Goal: Use online tool/utility: Utilize a website feature to perform a specific function

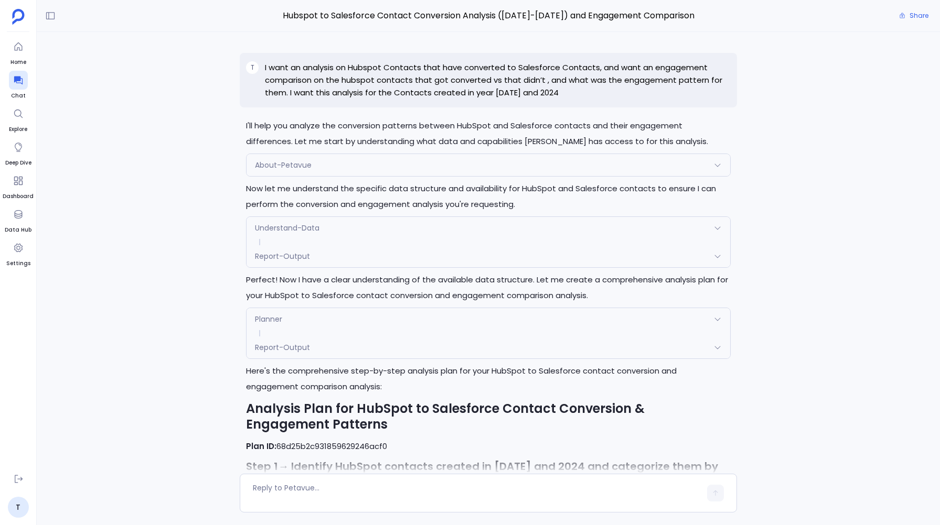
click at [280, 69] on p "I want an analysis on Hubspot Contacts that have converted to Salesforce Contac…" at bounding box center [497, 80] width 465 height 38
click at [276, 65] on p "I want an analysis on Hubspot Contacts that have converted to Salesforce Contac…" at bounding box center [497, 80] width 465 height 38
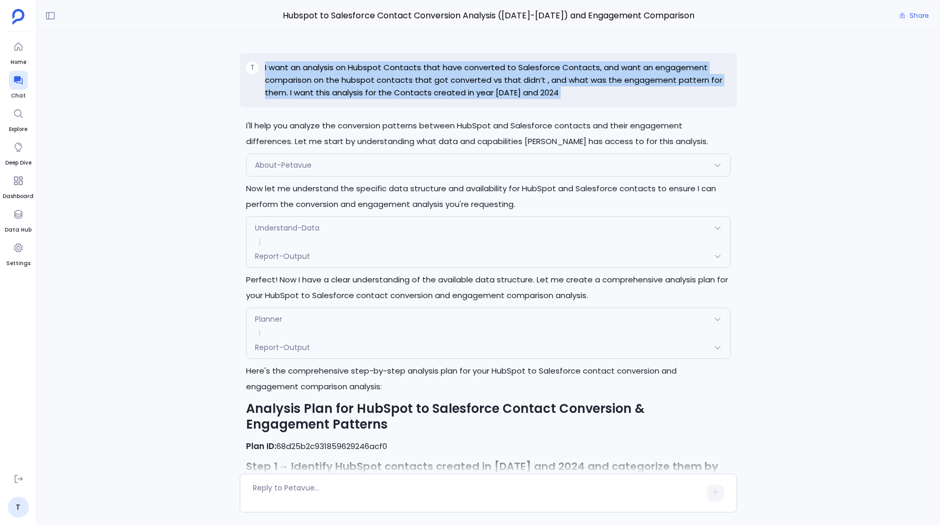
click at [276, 65] on p "I want an analysis on Hubspot Contacts that have converted to Salesforce Contac…" at bounding box center [497, 80] width 465 height 38
copy p "I want an analysis on Hubspot Contacts that have converted to Salesforce Contac…"
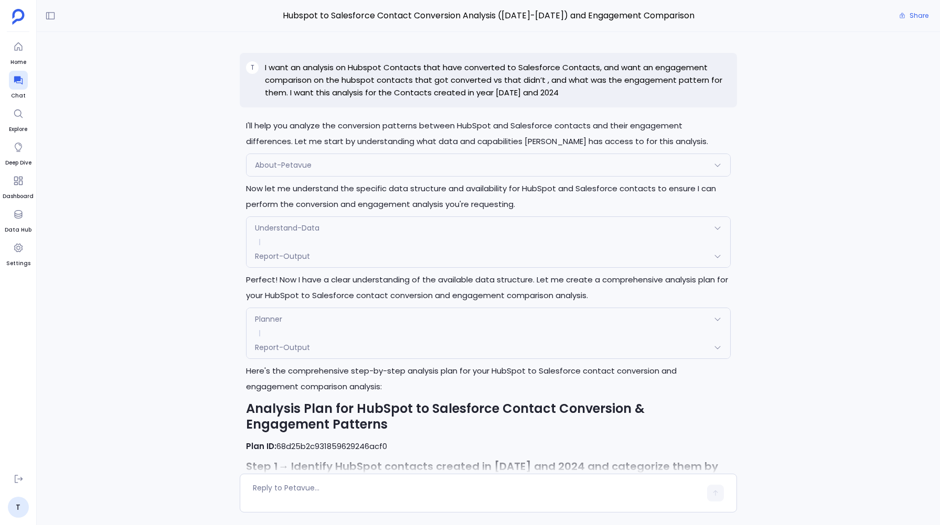
click at [189, 137] on div "T I want an analysis on Hubspot Contacts that have converted to Salesforce Cont…" at bounding box center [488, 255] width 903 height 446
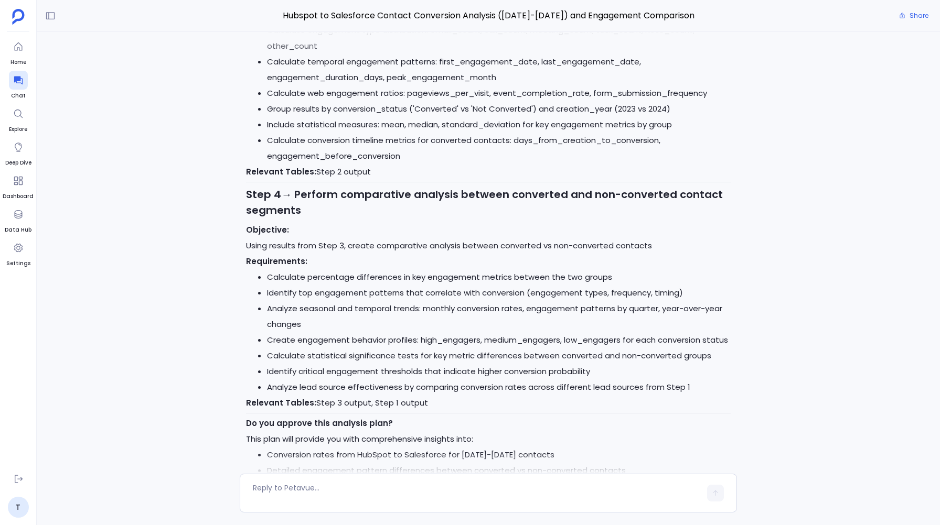
scroll to position [1061, 0]
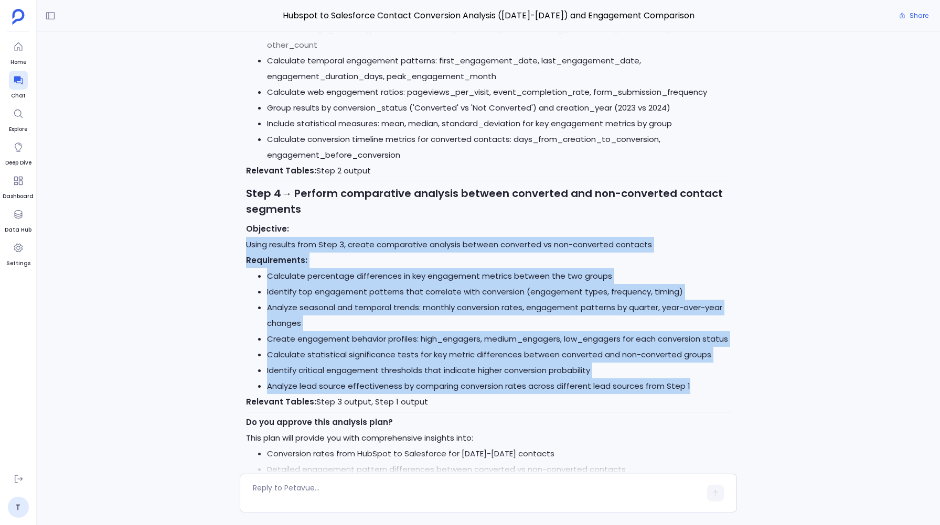
drag, startPoint x: 241, startPoint y: 216, endPoint x: 685, endPoint y: 360, distance: 467.2
copy div "Using results from Step 3, create comparative analysis between converted vs non…"
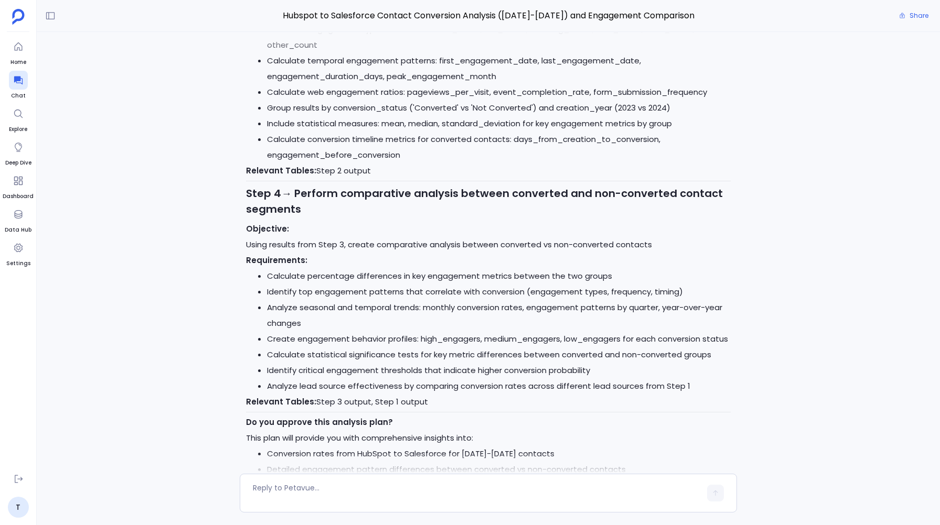
click at [215, 194] on div "T I want an analysis on Hubspot Contacts that have converted to Salesforce Cont…" at bounding box center [488, 255] width 903 height 446
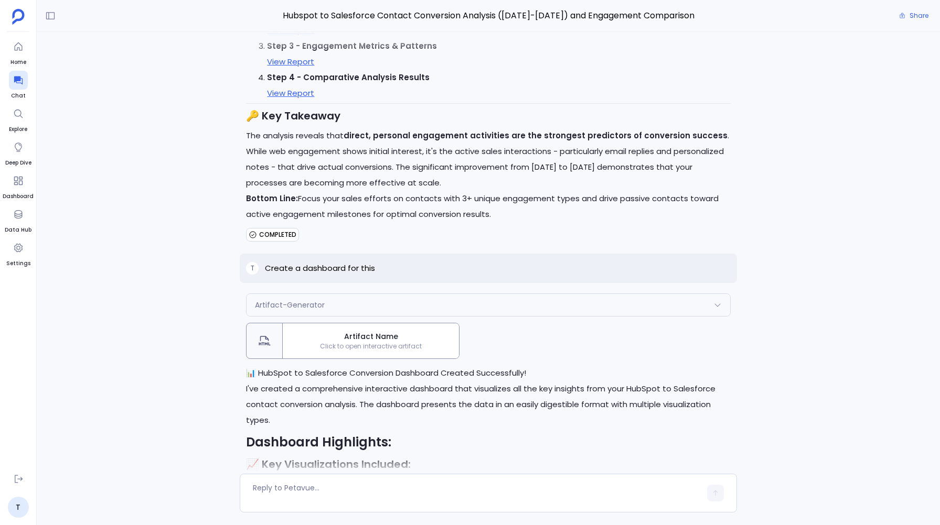
scroll to position [3688, 0]
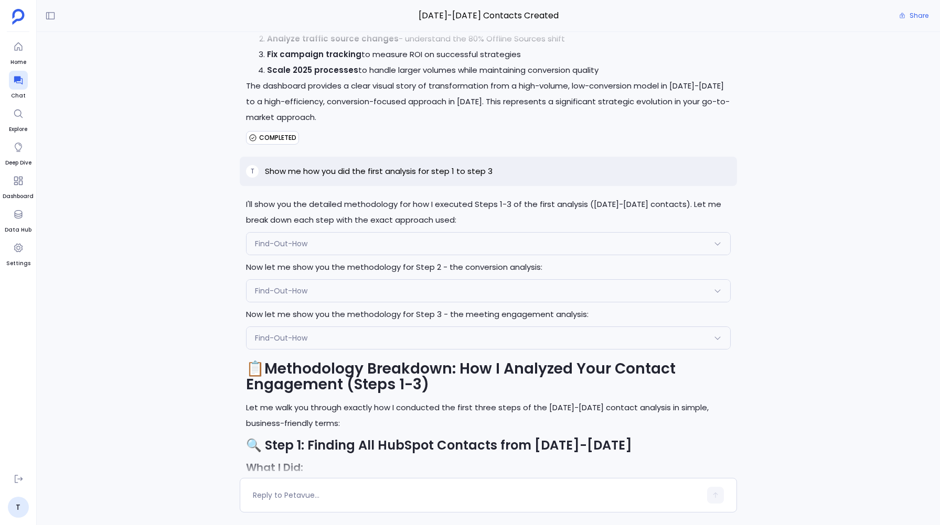
scroll to position [-4511, 0]
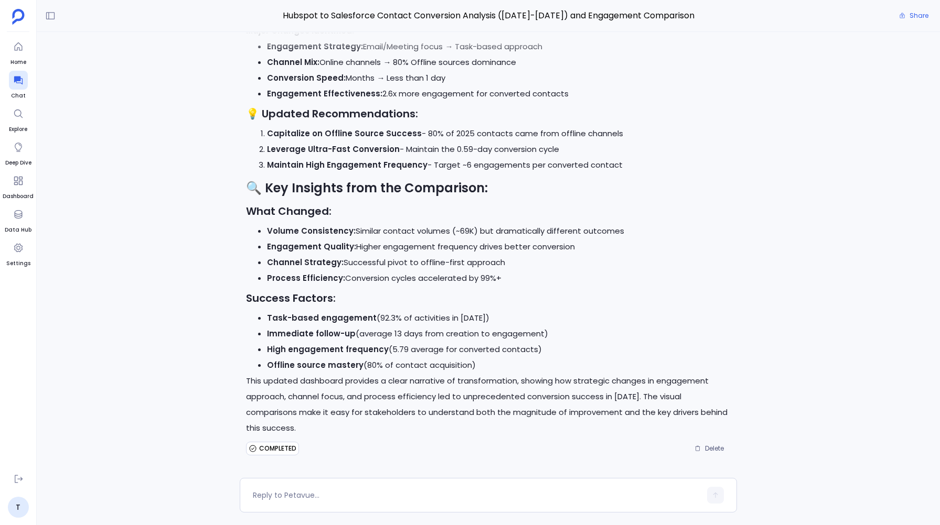
scroll to position [-6597, 0]
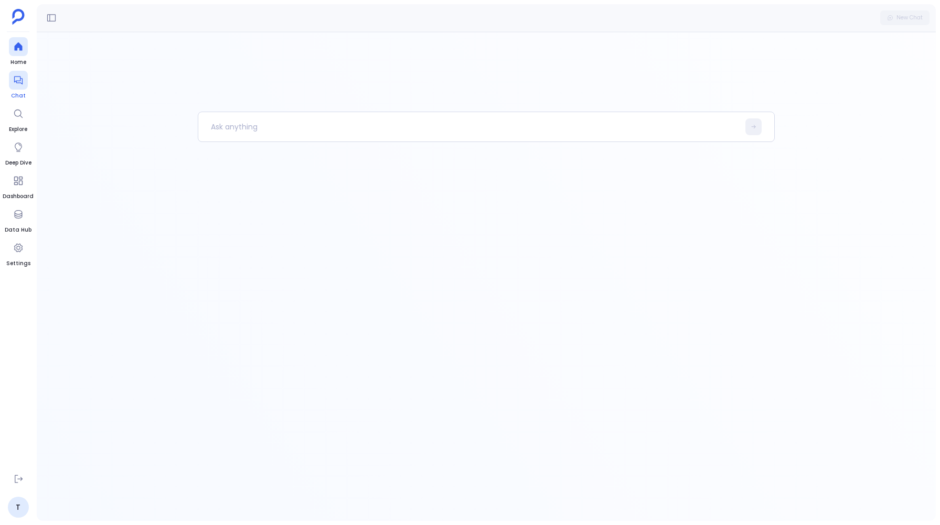
click at [13, 79] on icon at bounding box center [18, 80] width 10 height 10
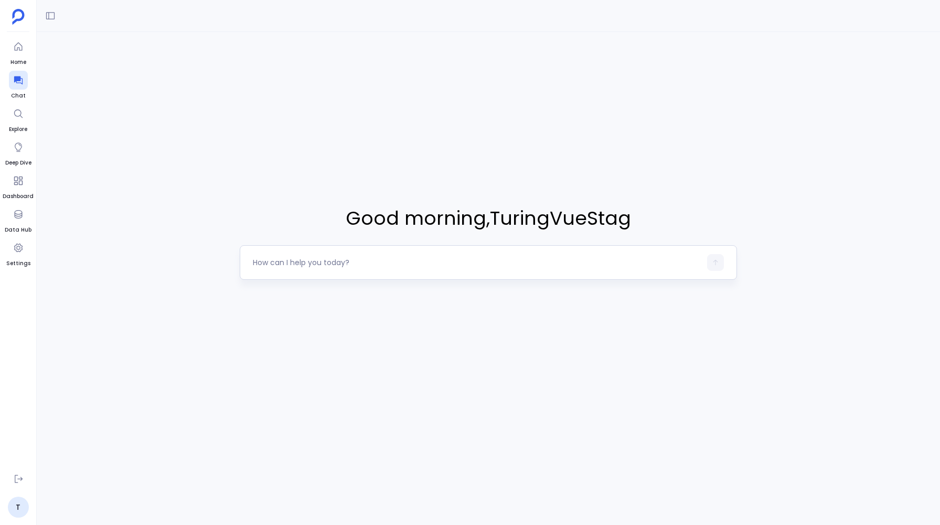
click at [278, 263] on textarea at bounding box center [476, 262] width 447 height 10
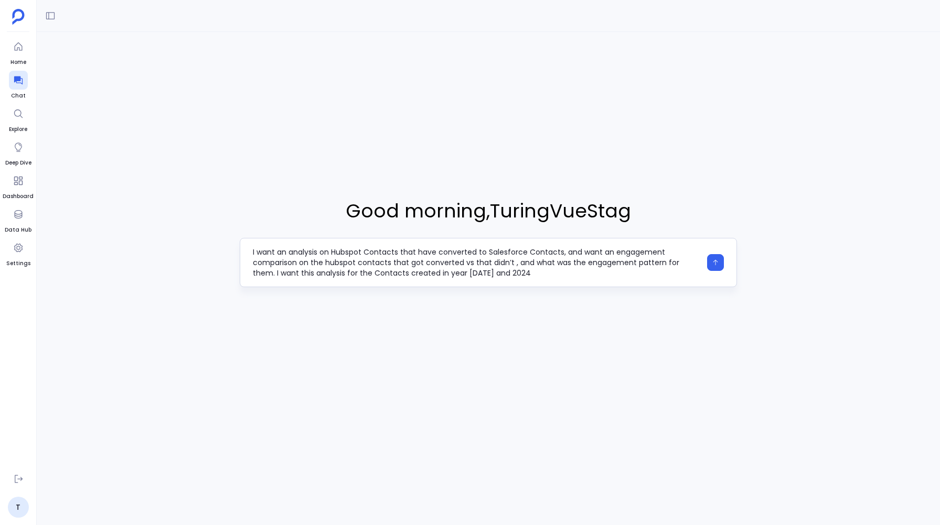
type textarea "I want an analysis on Hubspot Contacts that have converted to Salesforce Contac…"
click at [713, 256] on button "button" at bounding box center [715, 262] width 17 height 17
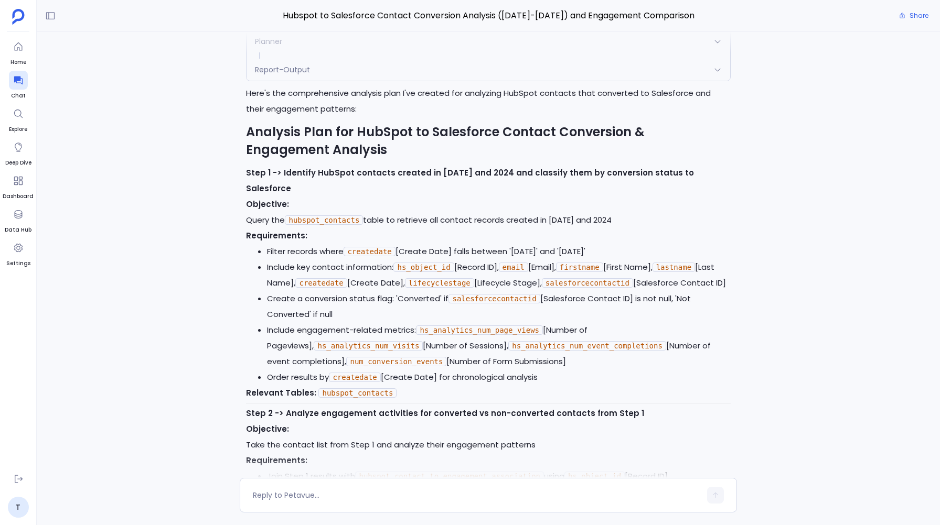
scroll to position [-605, 0]
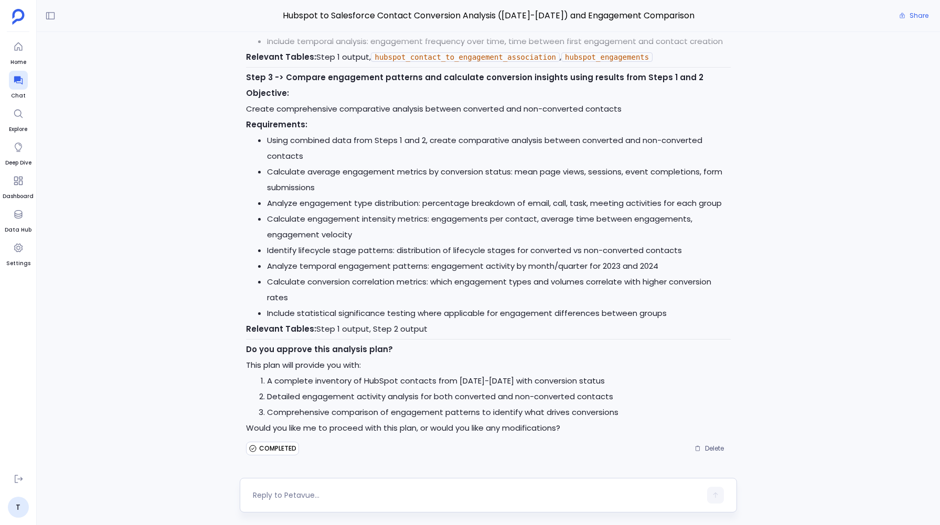
click at [273, 495] on textarea at bounding box center [476, 495] width 447 height 10
click at [269, 493] on textarea "I want this step also - Using results from Step 3, create comparative analysis …" at bounding box center [476, 487] width 447 height 31
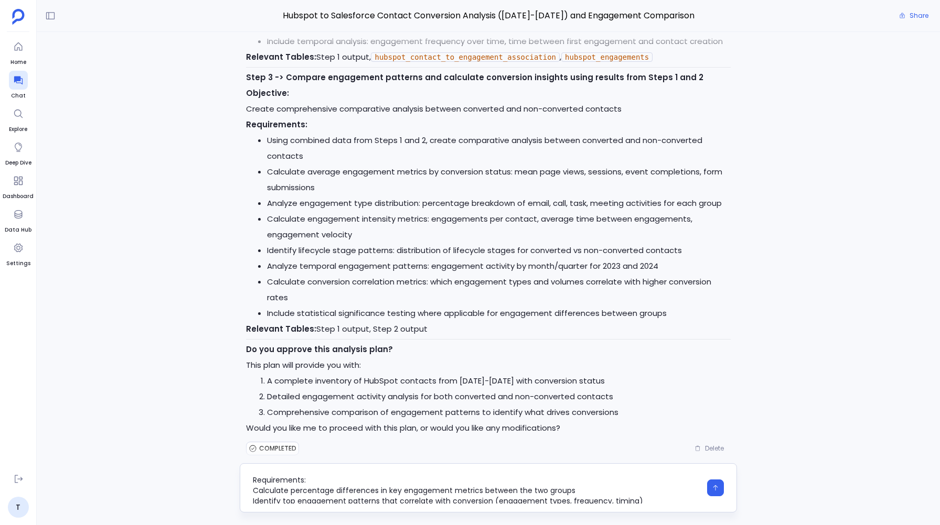
scroll to position [18, 0]
click at [265, 481] on textarea "I want this step also - Using results from Step 3, create comparative analysis …" at bounding box center [476, 487] width 447 height 31
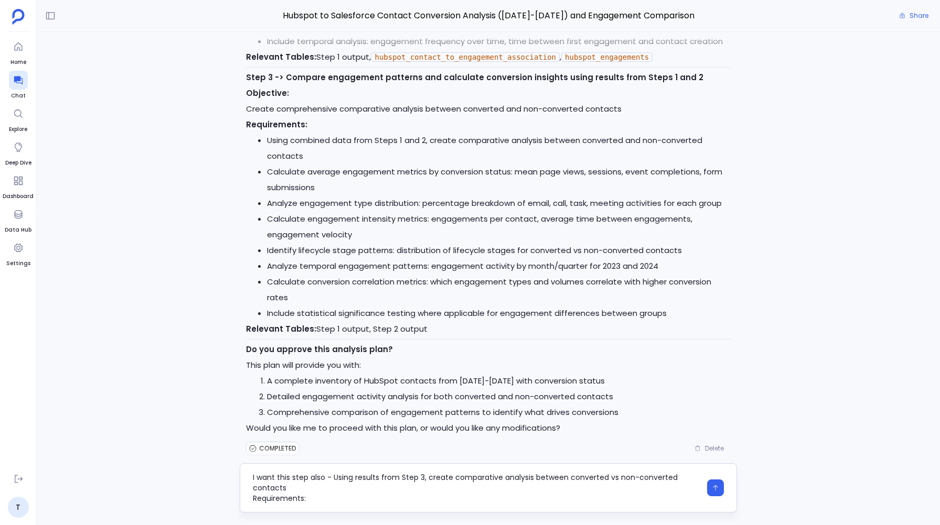
click at [422, 477] on textarea "I want this step also - Using results from Step 3, create comparative analysis …" at bounding box center [476, 487] width 447 height 31
type textarea "I want this step also - Using results from Step 3, create comparative analysis …"
click at [716, 484] on icon "button" at bounding box center [714, 487] width 7 height 7
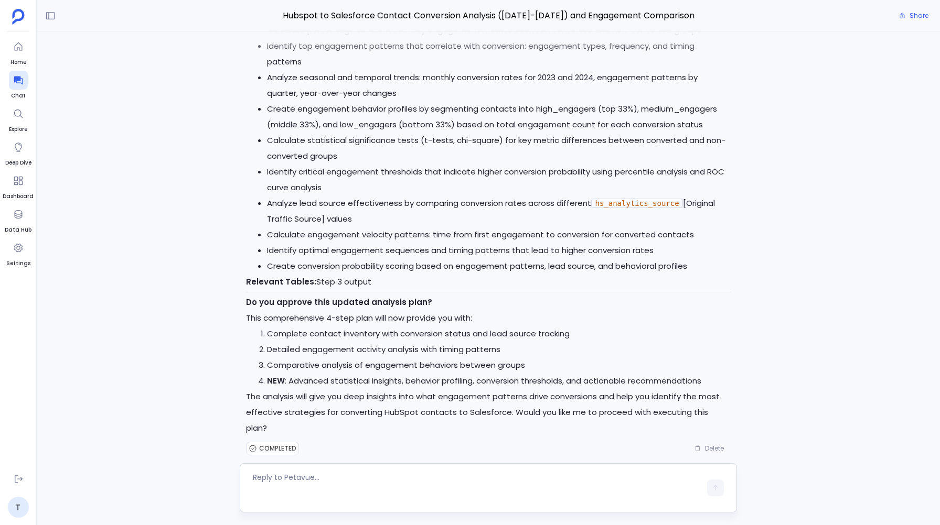
click at [261, 473] on textarea at bounding box center [476, 487] width 447 height 31
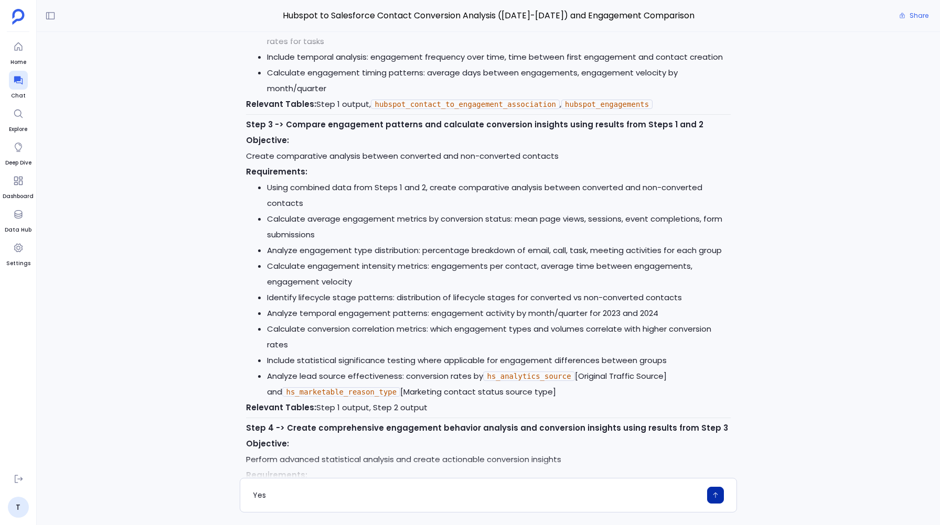
scroll to position [-461, 0]
type textarea "Yes"
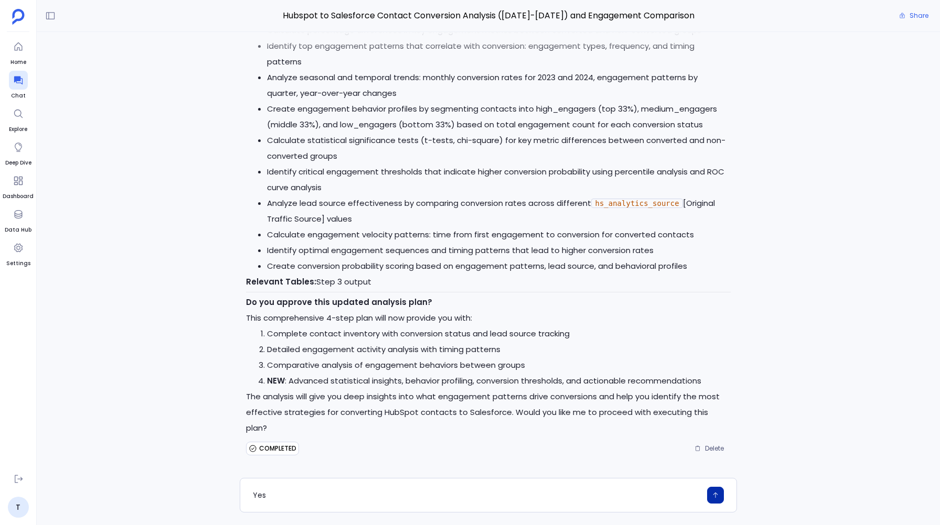
click at [715, 495] on icon "button" at bounding box center [715, 496] width 5 height 6
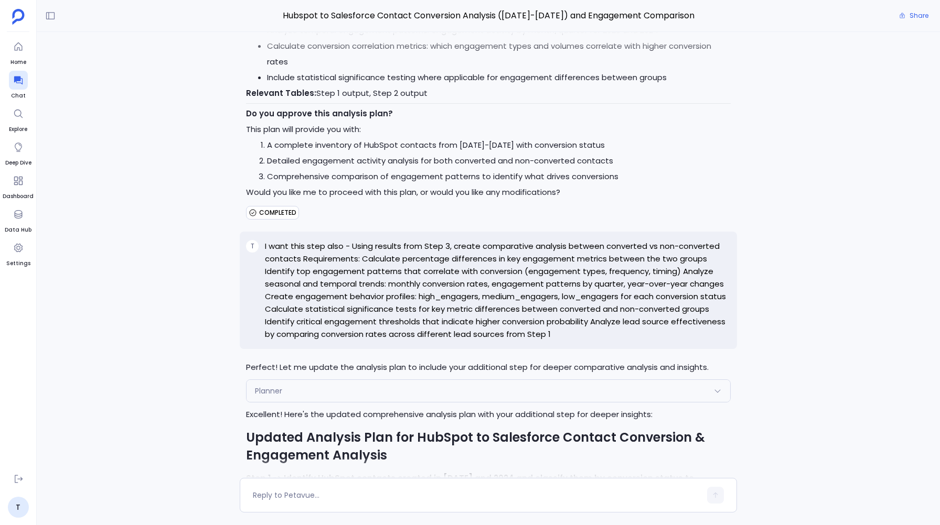
scroll to position [-5565, 0]
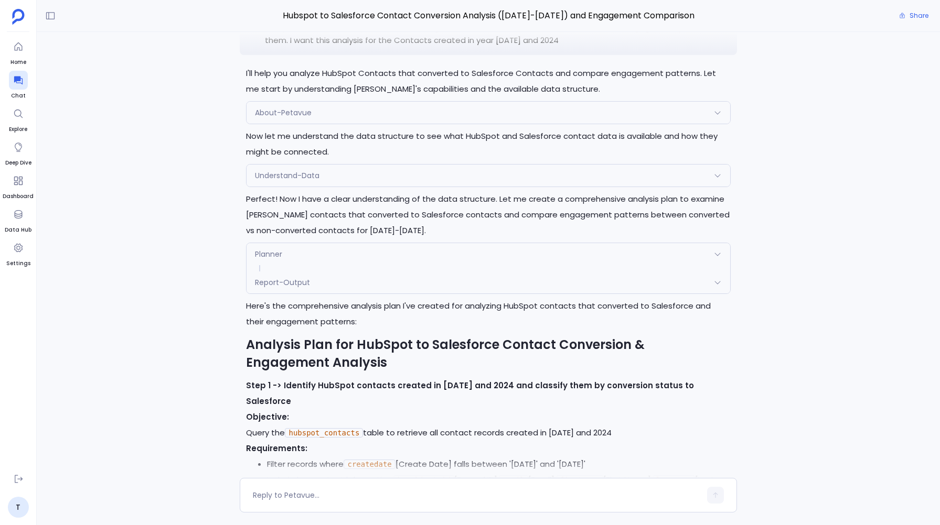
click at [276, 47] on p "I want an analysis on Hubspot Contacts that have converted to Salesforce Contac…" at bounding box center [497, 28] width 465 height 38
copy p "I want an analysis on Hubspot Contacts that have converted to Salesforce Contac…"
click at [207, 95] on div "Perfect! I'll now execute the analysis plan step by step. Let me start with the…" at bounding box center [488, 255] width 903 height 446
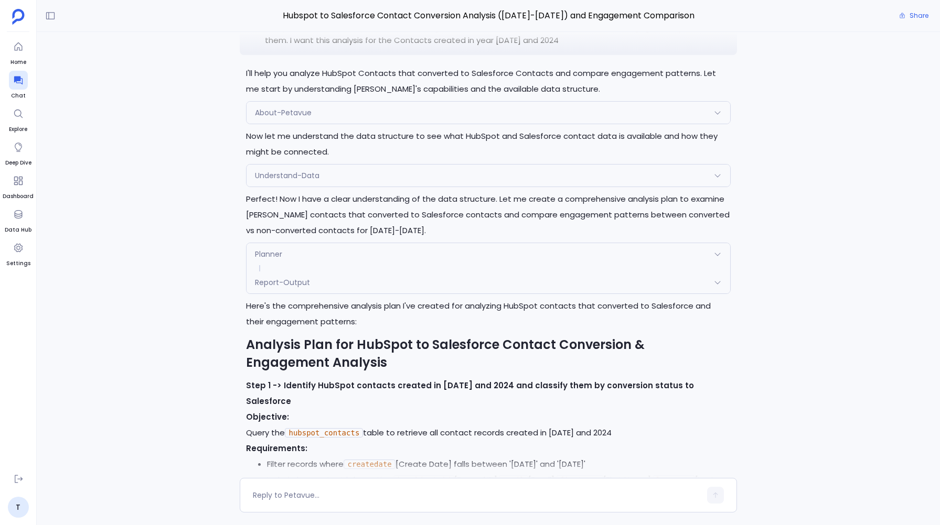
click at [280, 47] on p "I want an analysis on Hubspot Contacts that have converted to Salesforce Contac…" at bounding box center [497, 28] width 465 height 38
copy p "I want an analysis on Hubspot Contacts that have converted to Salesforce Contac…"
click at [234, 41] on div at bounding box center [488, 42] width 813 height 21
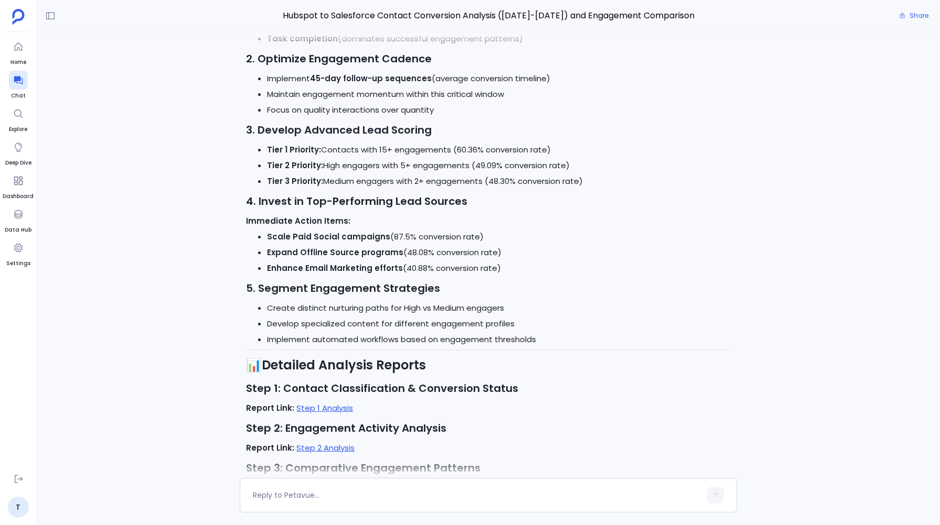
scroll to position [0, 0]
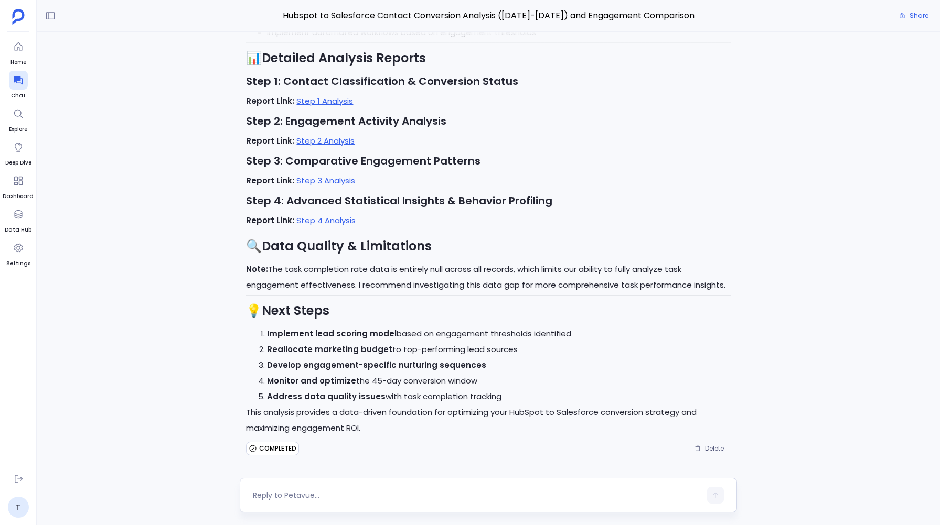
click at [283, 498] on textarea at bounding box center [476, 495] width 447 height 10
click at [360, 495] on textarea "I want to create a dashboard for this , but befr" at bounding box center [476, 495] width 447 height 10
click at [277, 494] on textarea "I want to create a dashboard for this , but befr" at bounding box center [476, 495] width 447 height 10
click at [402, 494] on textarea "I want you to create a dashboard for this , but befr" at bounding box center [476, 495] width 447 height 10
click at [466, 495] on textarea "I want you to create a dashboard for this report , but befr" at bounding box center [476, 495] width 447 height 10
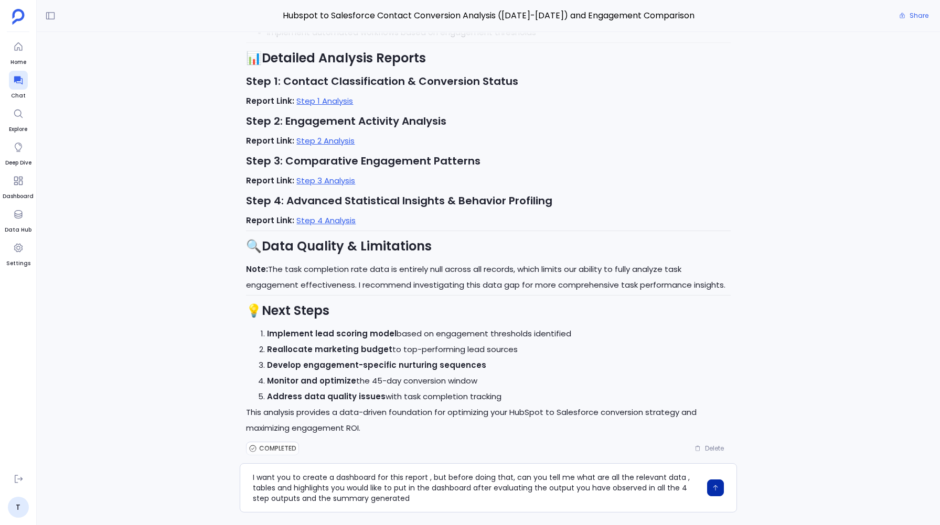
type textarea "I want you to create a dashboard for this report , but before doing that, can y…"
click at [714, 487] on icon "button" at bounding box center [714, 487] width 7 height 7
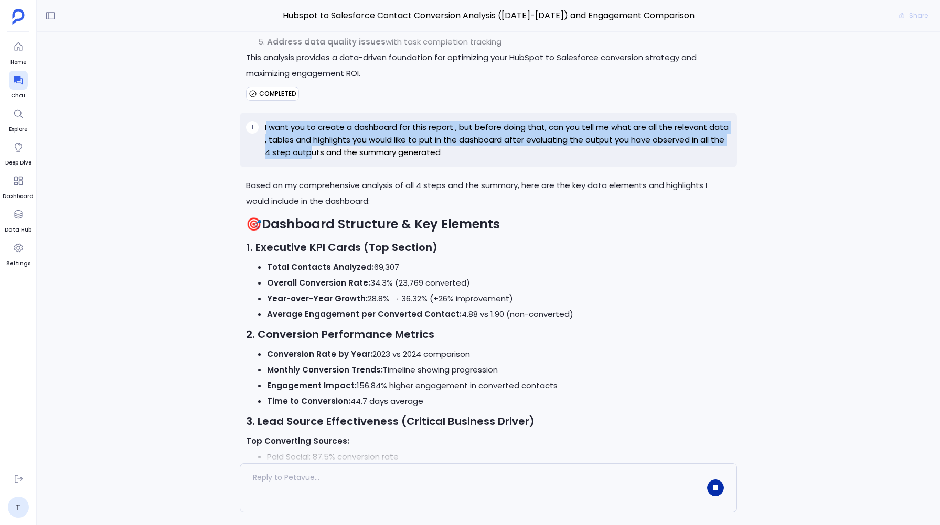
drag, startPoint x: 266, startPoint y: 127, endPoint x: 298, endPoint y: 161, distance: 46.7
click at [298, 161] on div "T I want you to create a dashboard for this report , but before doing that, can…" at bounding box center [488, 140] width 497 height 55
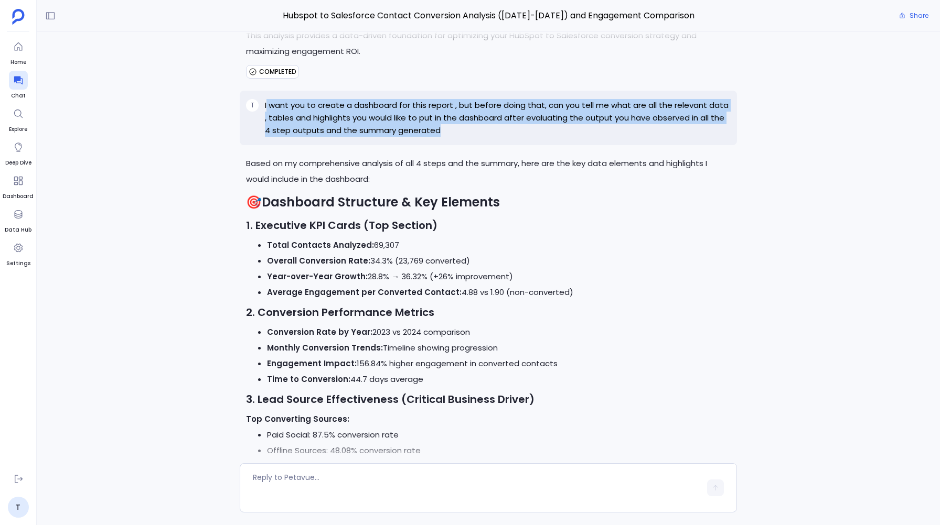
scroll to position [-1206, 0]
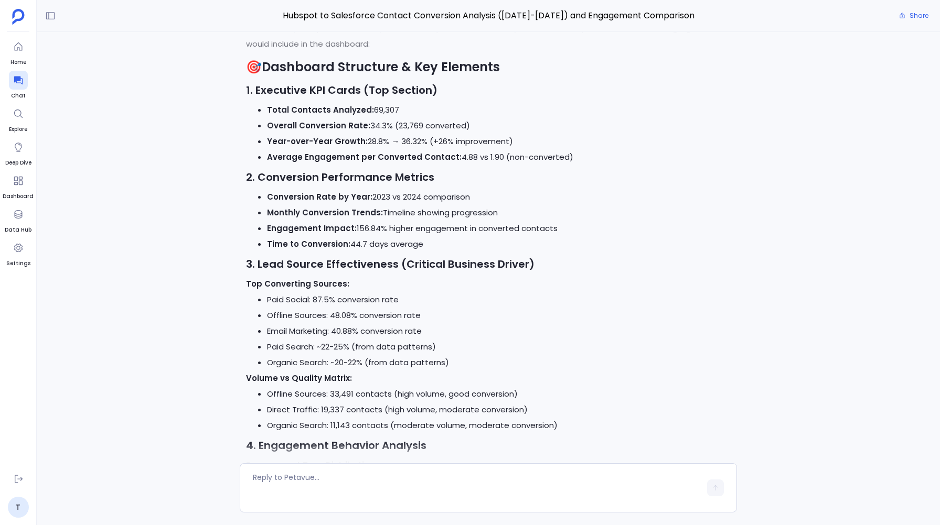
drag, startPoint x: 269, startPoint y: 196, endPoint x: 484, endPoint y: 196, distance: 215.0
click at [484, 196] on li "Conversion Rate by Year: 2023 vs 2024 comparison" at bounding box center [498, 197] width 463 height 16
drag, startPoint x: 268, startPoint y: 211, endPoint x: 503, endPoint y: 208, distance: 235.4
click at [503, 208] on li "Monthly Conversion Trends: Timeline showing progression" at bounding box center [498, 213] width 463 height 16
click at [504, 212] on li "Monthly Conversion Trends: Timeline showing progression" at bounding box center [498, 213] width 463 height 16
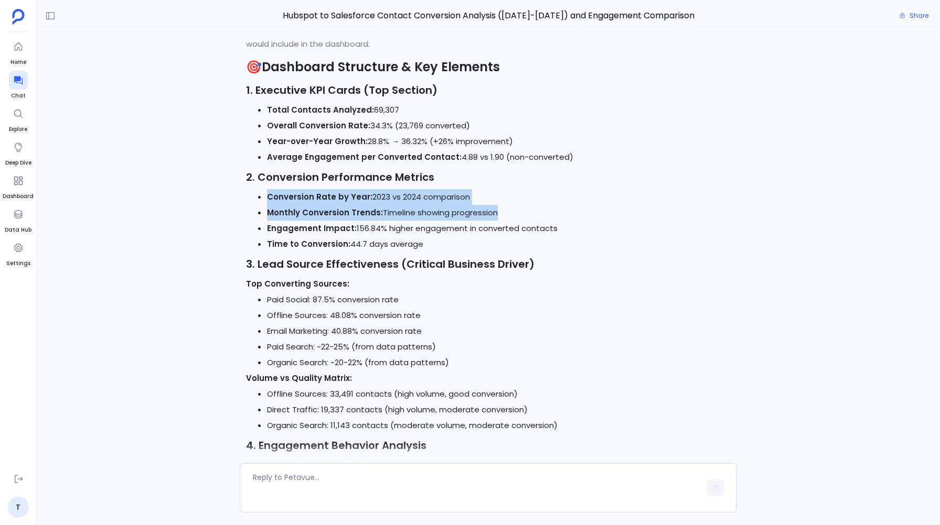
drag, startPoint x: 504, startPoint y: 212, endPoint x: 226, endPoint y: 202, distance: 278.0
click at [226, 202] on div "Based on my comprehensive analysis of all 4 steps and the summary, here are the…" at bounding box center [488, 255] width 903 height 446
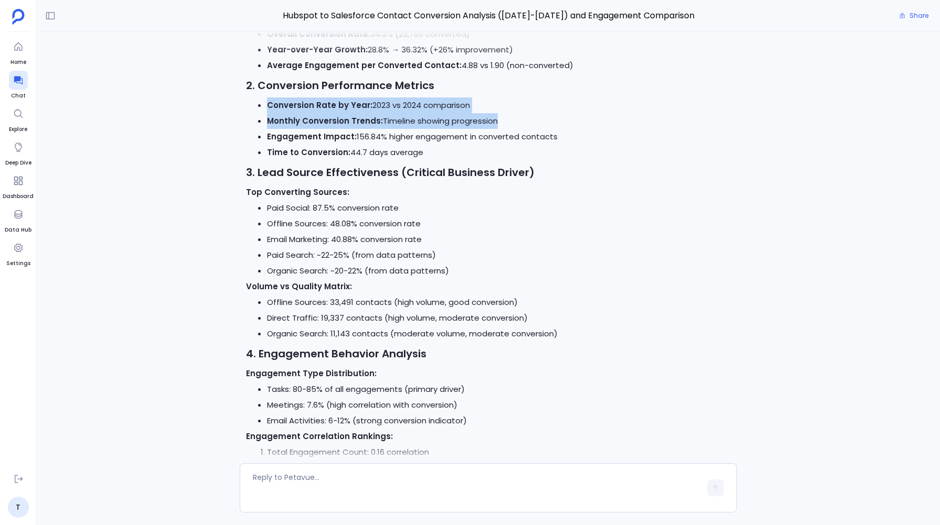
scroll to position [-1019, 0]
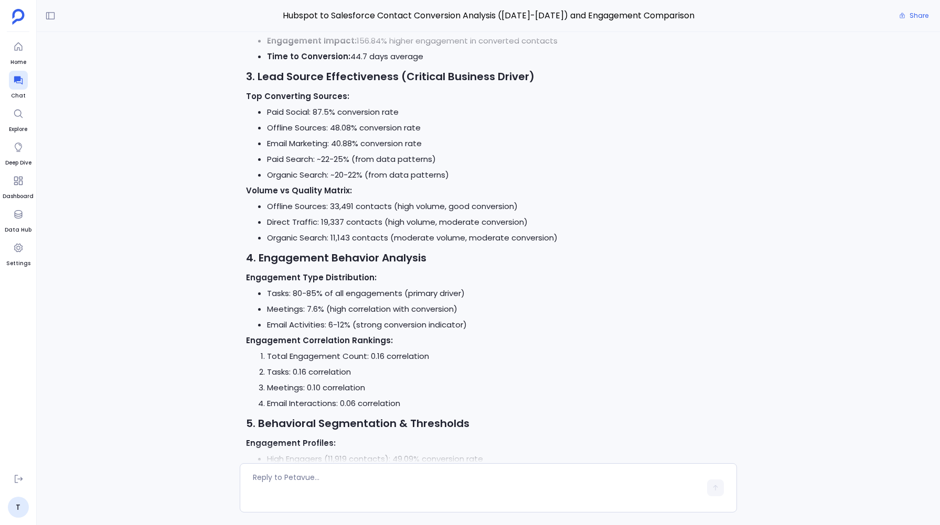
click at [257, 258] on strong "4. Engagement Behavior Analysis" at bounding box center [336, 258] width 180 height 15
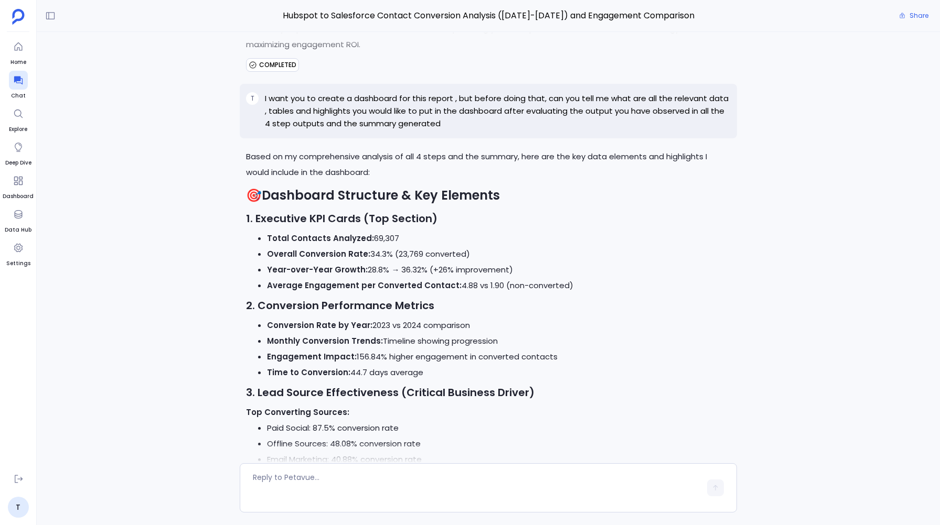
scroll to position [-1477, 0]
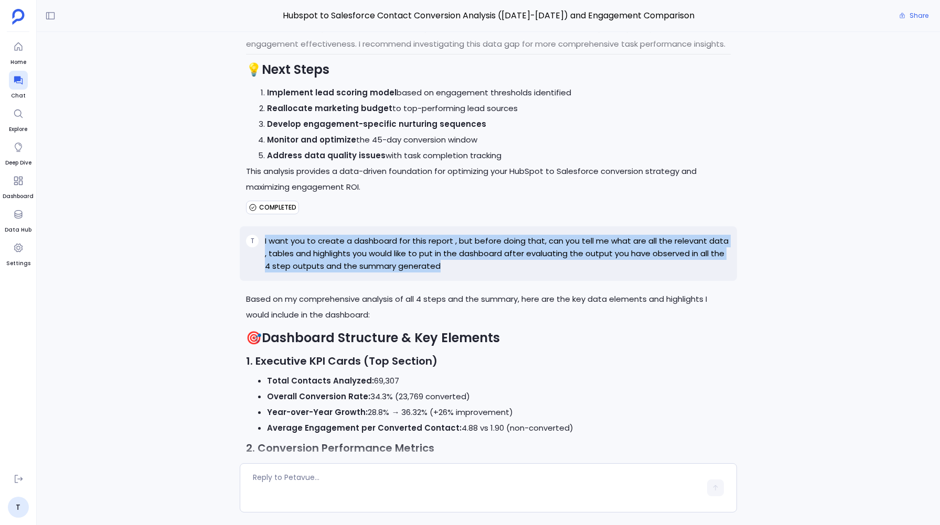
drag, startPoint x: 437, startPoint y: 267, endPoint x: 260, endPoint y: 238, distance: 179.6
click at [260, 238] on div "T I want you to create a dashboard for this report , but before doing that, can…" at bounding box center [488, 253] width 497 height 55
copy div "I want you to create a dashboard for this report , but before doing that, can y…"
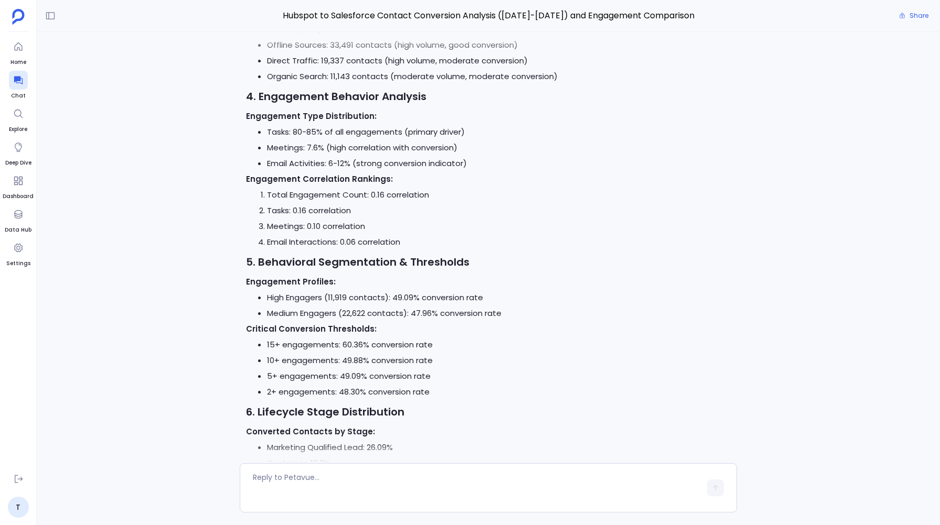
scroll to position [0, 0]
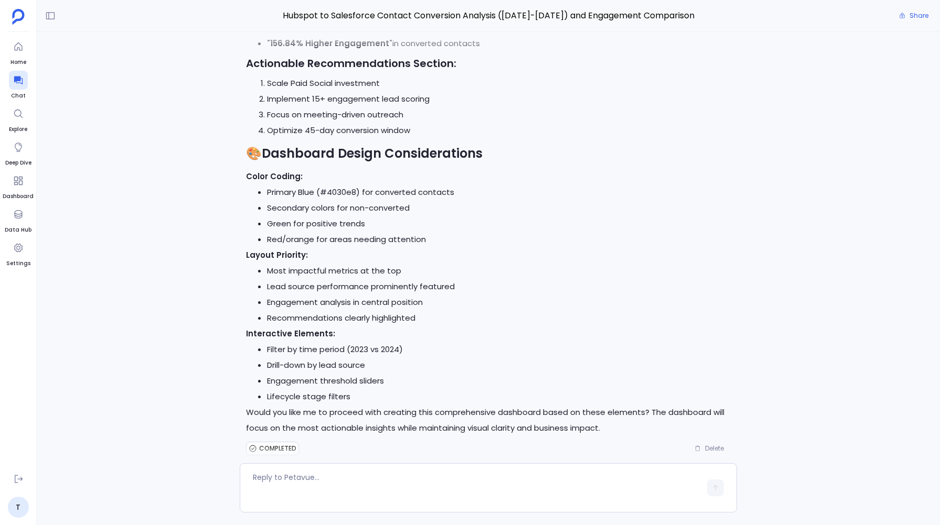
click at [707, 447] on div at bounding box center [488, 453] width 813 height 21
click at [782, 435] on div "Based on my comprehensive analysis of all 4 steps and the summary, here are the…" at bounding box center [488, 255] width 903 height 446
click at [715, 447] on div at bounding box center [488, 453] width 813 height 21
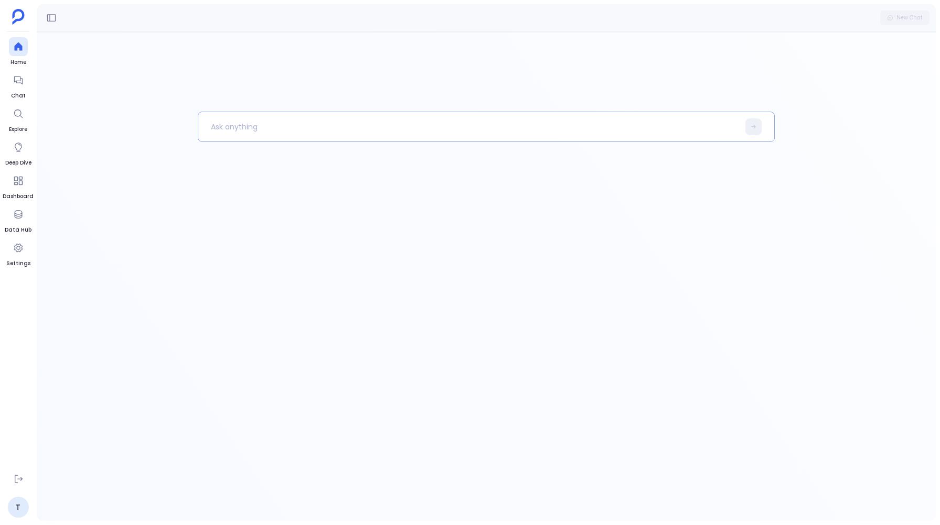
click at [234, 123] on p at bounding box center [468, 126] width 541 height 27
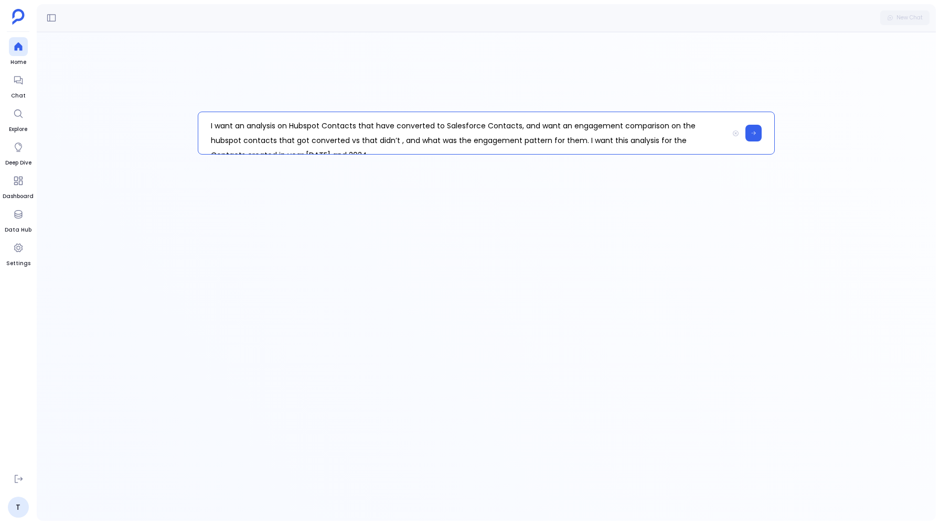
scroll to position [15, 0]
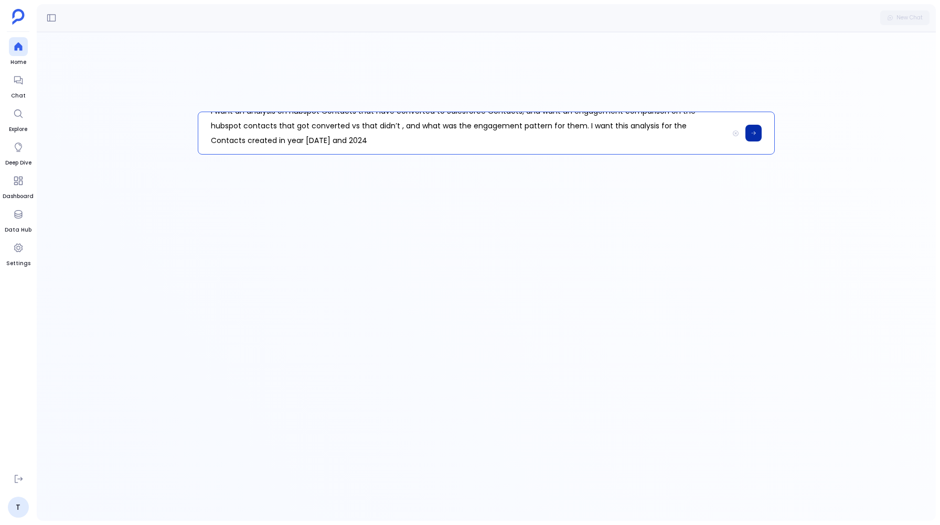
click at [755, 127] on button at bounding box center [753, 133] width 16 height 17
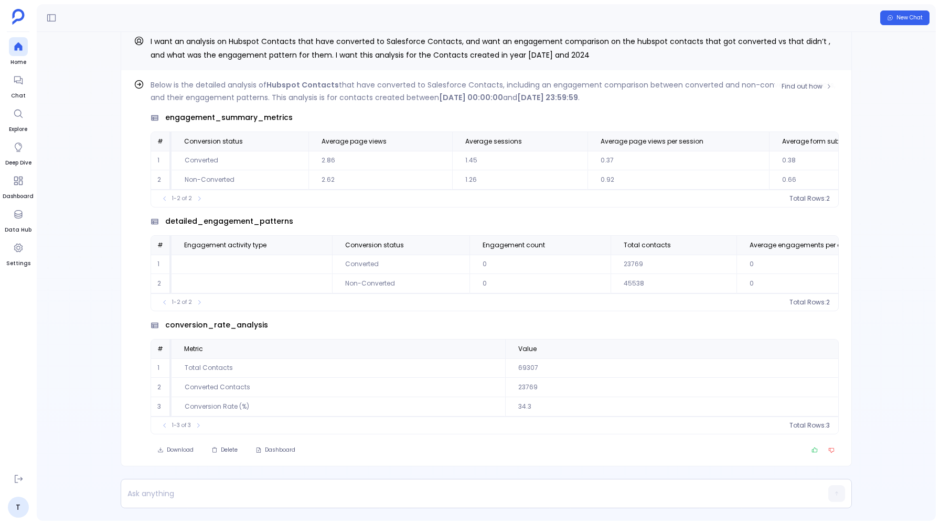
scroll to position [-24, 0]
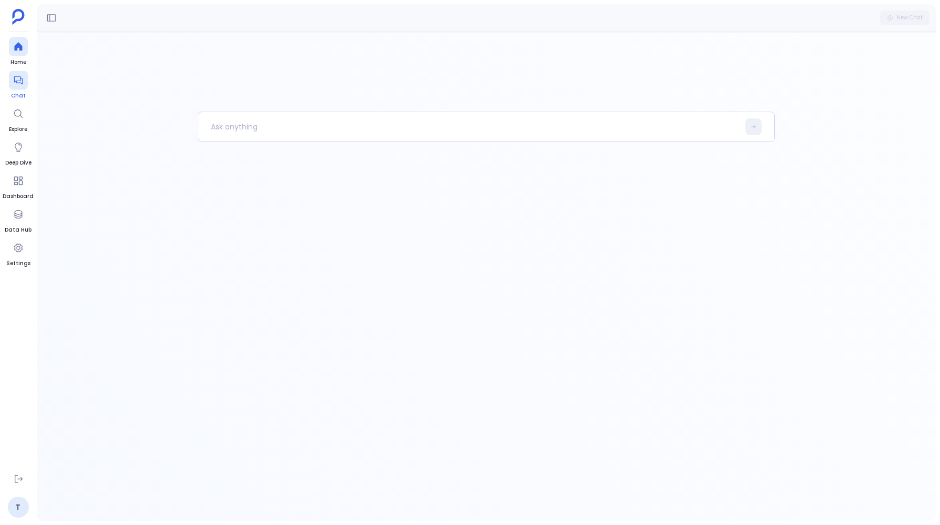
click at [17, 79] on icon at bounding box center [18, 80] width 10 height 10
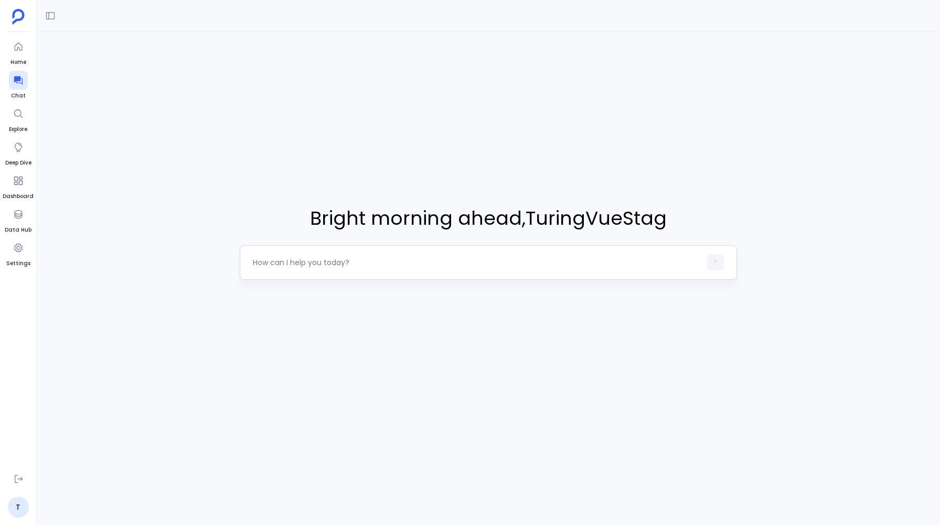
click at [278, 265] on textarea at bounding box center [476, 262] width 447 height 10
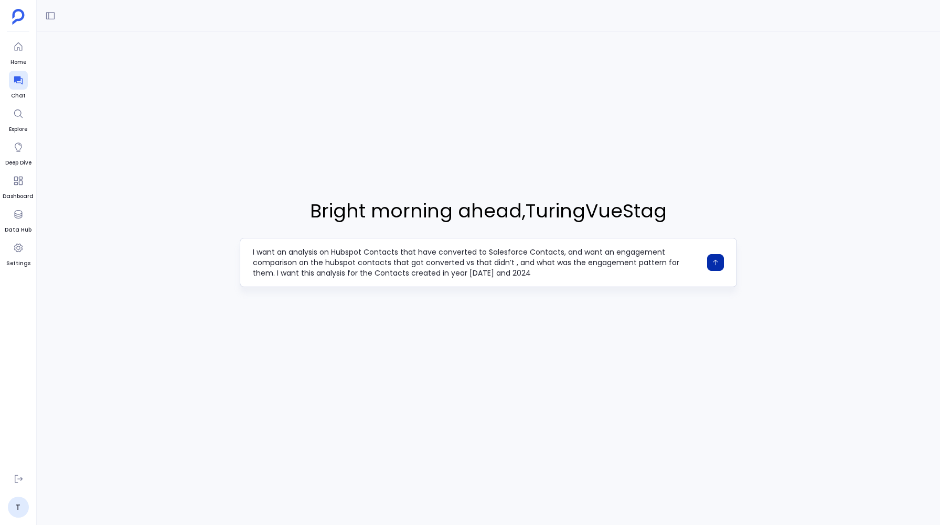
type textarea "I want an analysis on Hubspot Contacts that have converted to Salesforce Contac…"
click at [713, 264] on icon "button" at bounding box center [714, 262] width 7 height 7
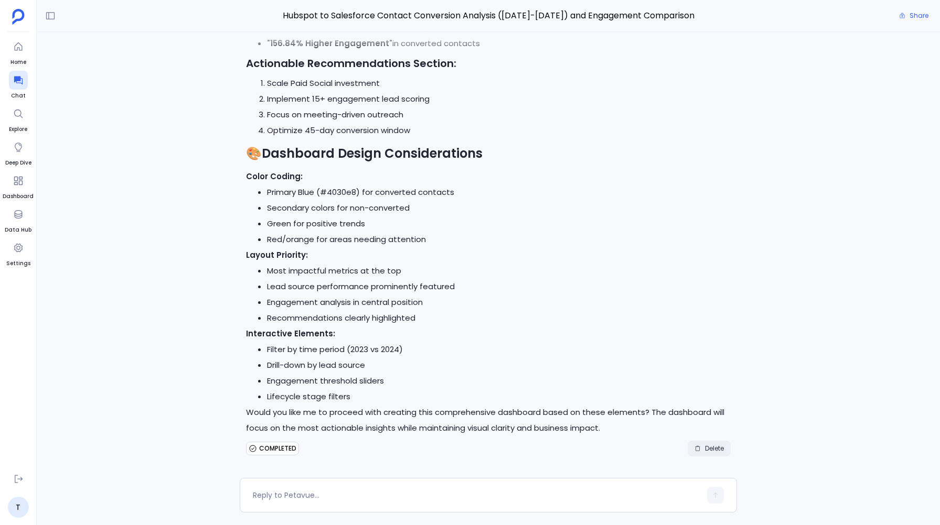
click at [719, 454] on button "Delete" at bounding box center [708, 449] width 43 height 16
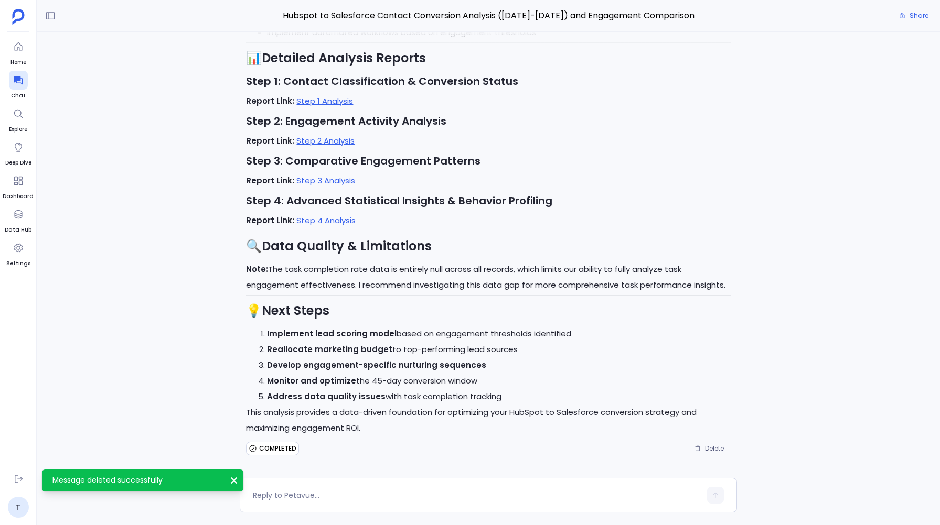
scroll to position [-74, 0]
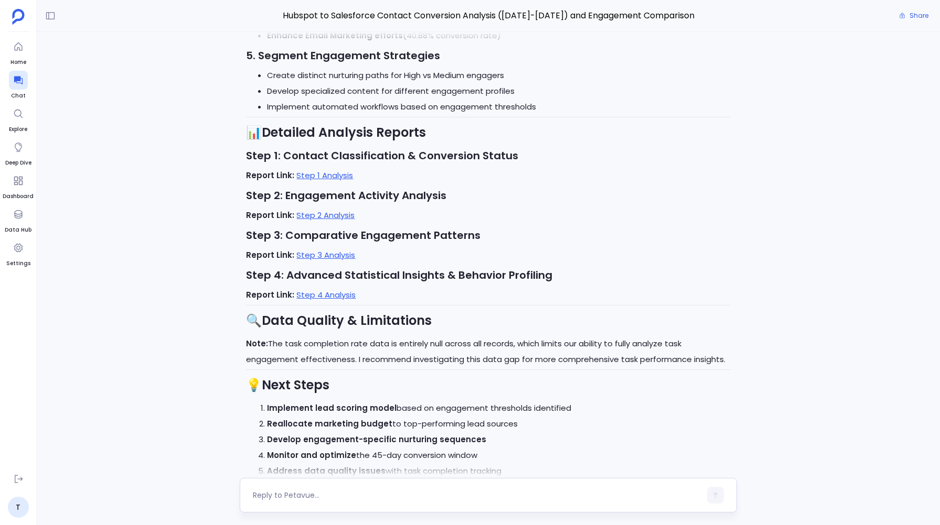
click at [380, 486] on div at bounding box center [488, 495] width 497 height 35
click at [358, 493] on textarea at bounding box center [476, 495] width 447 height 10
type textarea "I want you to create a dashboard for this report , but before doing that, can y…"
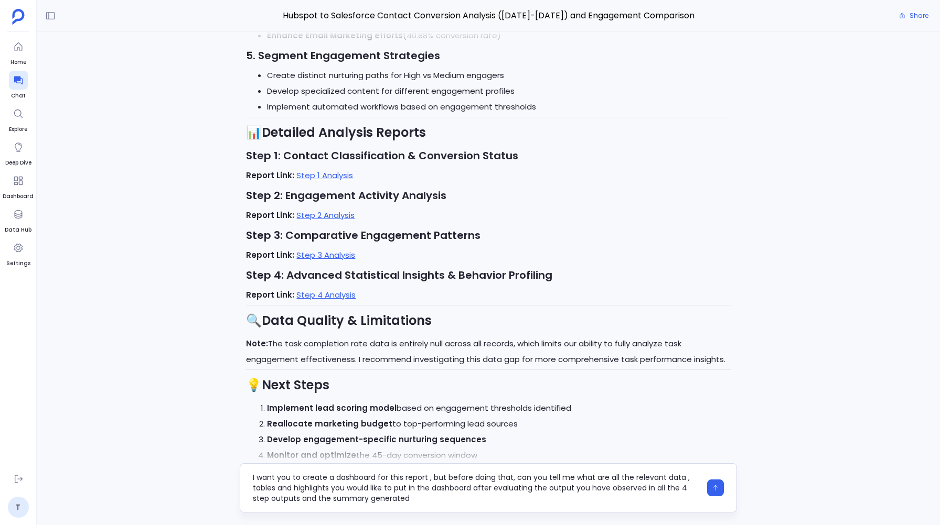
drag, startPoint x: 253, startPoint y: 478, endPoint x: 417, endPoint y: 512, distance: 167.6
click at [417, 512] on div "I want you to create a dashboard for this report , but before doing that, can y…" at bounding box center [488, 487] width 497 height 49
type textarea "Can you create a dashboard for this? But first show me everything that you woul…"
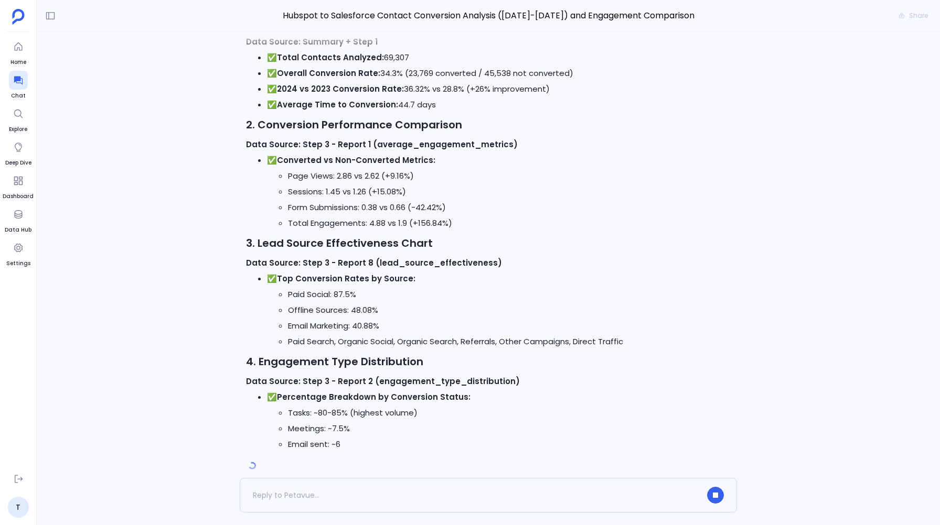
scroll to position [0, 0]
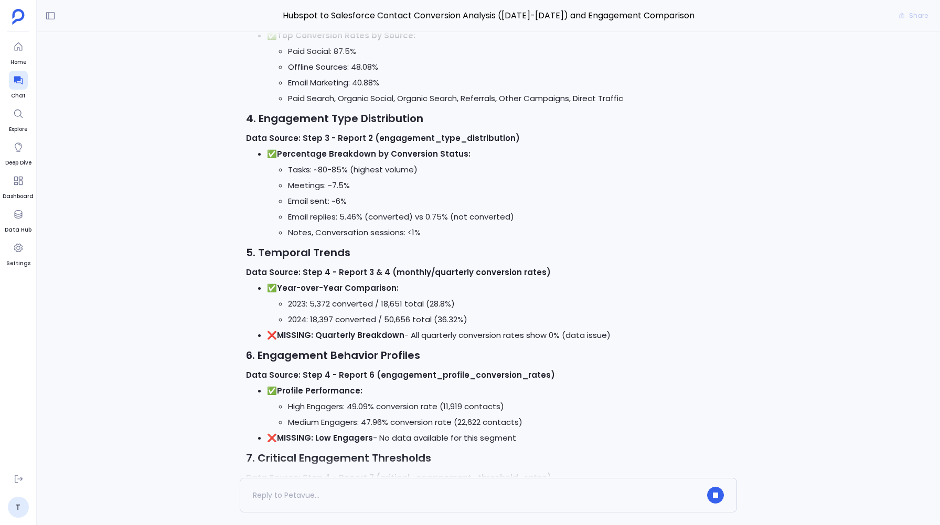
drag, startPoint x: 314, startPoint y: 336, endPoint x: 627, endPoint y: 340, distance: 313.6
click at [627, 340] on li "❌ MISSING: Quarterly Breakdown - All quarterly conversion rates show 0% (data i…" at bounding box center [498, 336] width 463 height 16
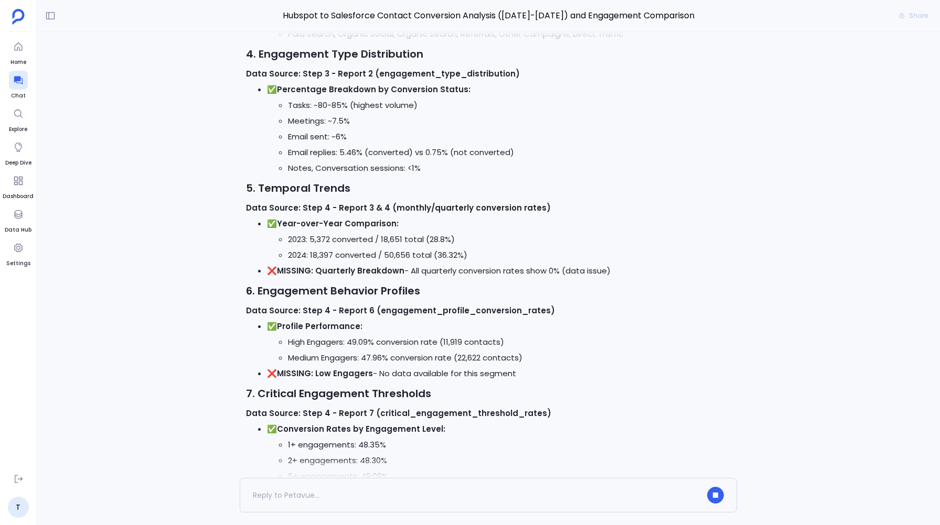
scroll to position [-997, 0]
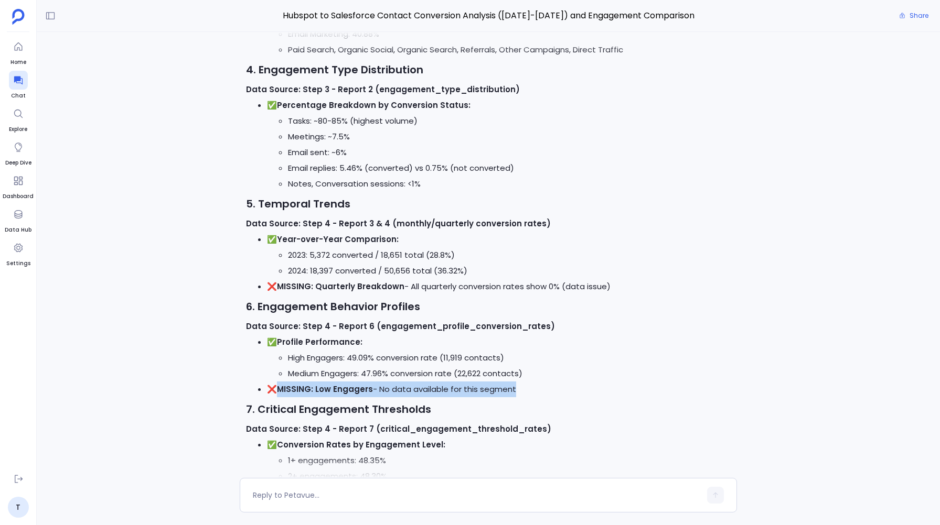
drag, startPoint x: 276, startPoint y: 392, endPoint x: 521, endPoint y: 398, distance: 245.5
click at [521, 398] on div "📊 Dashboard Content Planning for HubSpot to Salesforce Conversion Analysis Let …" at bounding box center [488, 529] width 484 height 1807
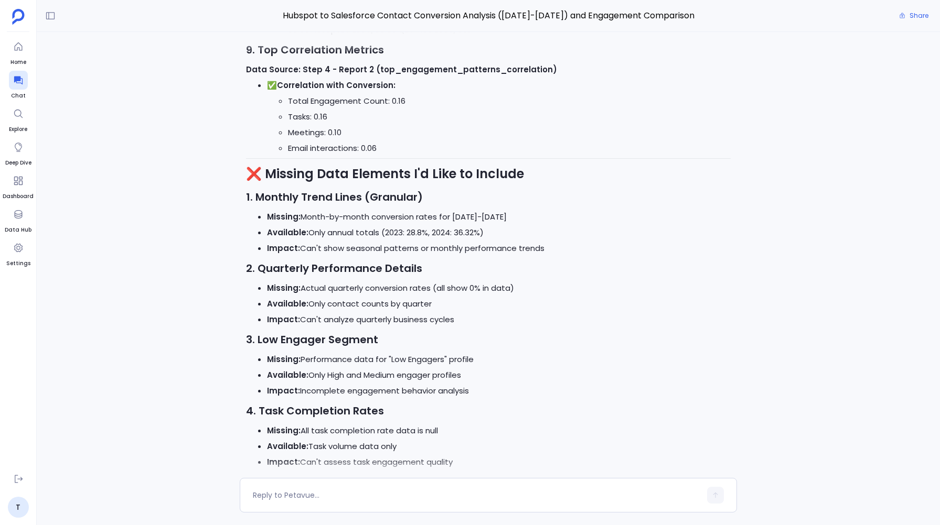
scroll to position [-396, 0]
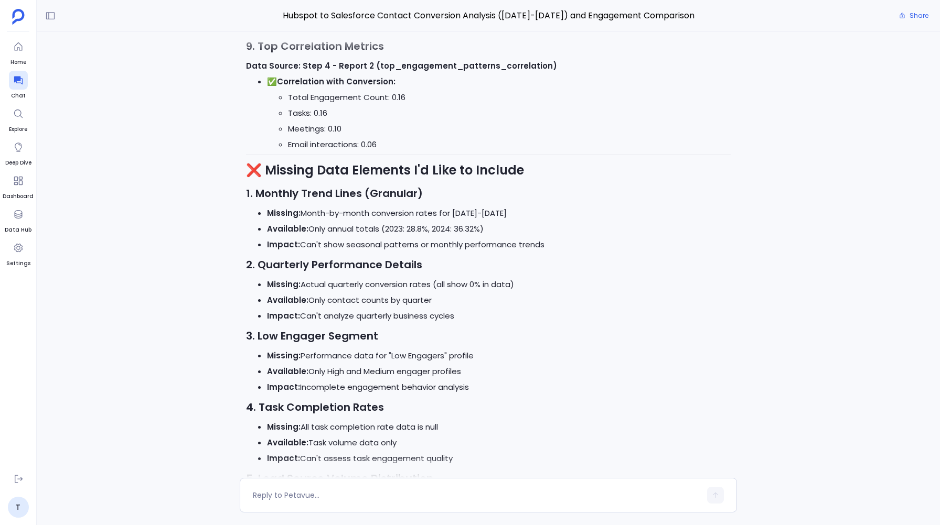
drag, startPoint x: 444, startPoint y: 296, endPoint x: 266, endPoint y: 292, distance: 177.8
click at [266, 292] on ul "Missing: Actual quarterly conversion rates (all show 0% in data) Available: Onl…" at bounding box center [488, 300] width 484 height 47
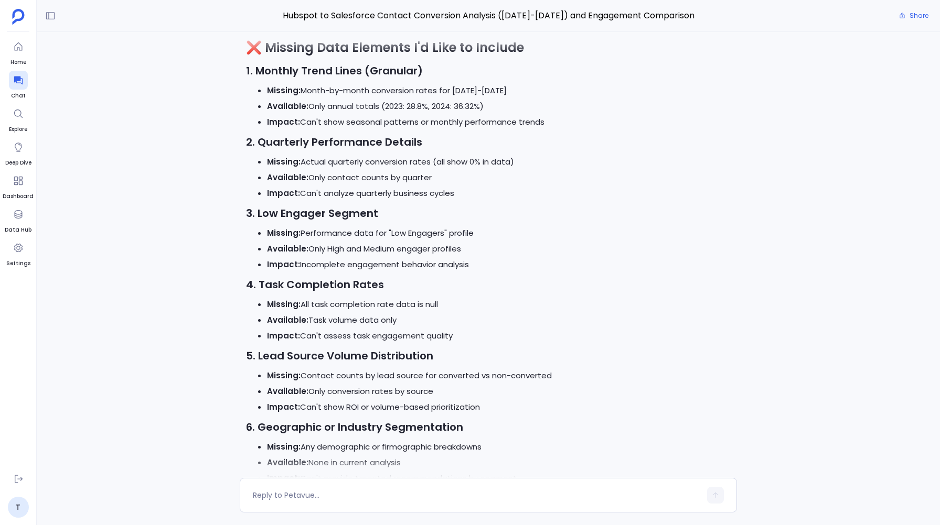
scroll to position [-273, 0]
click at [328, 337] on li "Impact: Can't assess task engagement quality" at bounding box center [498, 335] width 463 height 16
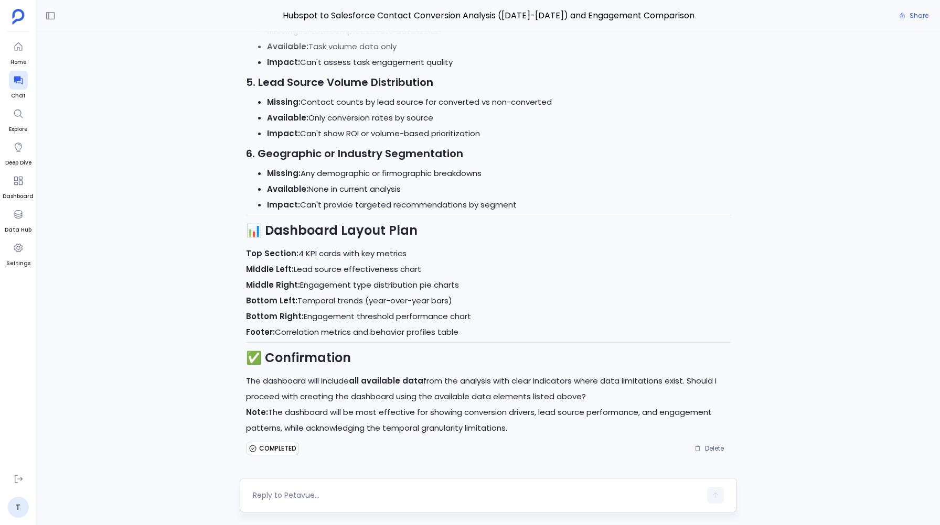
click at [267, 497] on textarea at bounding box center [476, 495] width 447 height 10
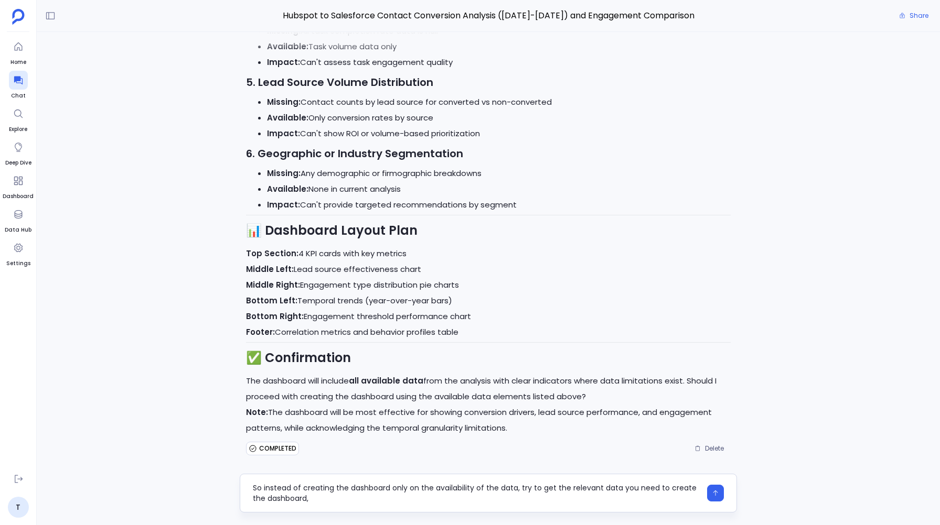
drag, startPoint x: 323, startPoint y: 501, endPoint x: 241, endPoint y: 483, distance: 84.1
click at [241, 483] on div "So instead of creating the dashboard only on the availability of the data, try …" at bounding box center [488, 493] width 497 height 39
type textarea "Whereever there is no data, can you create a plan to execute the necessary repo…"
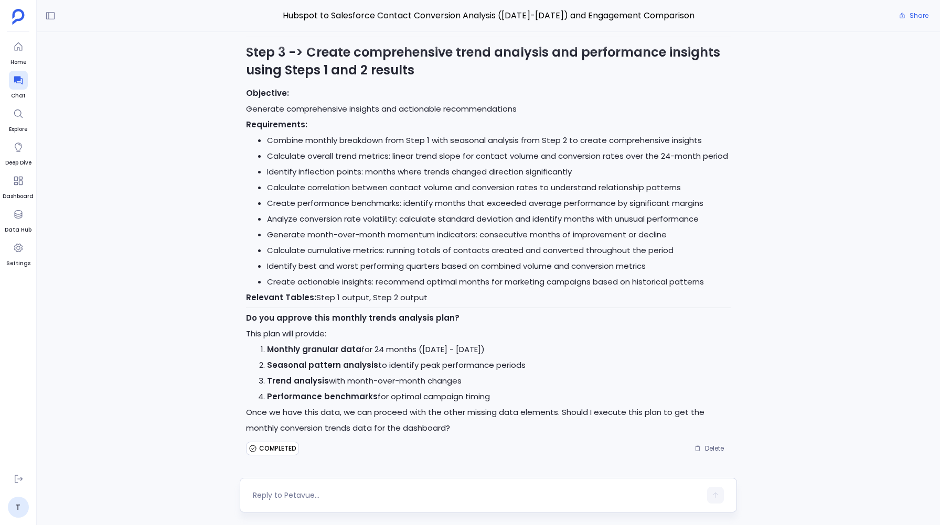
click at [282, 497] on textarea at bounding box center [476, 495] width 447 height 10
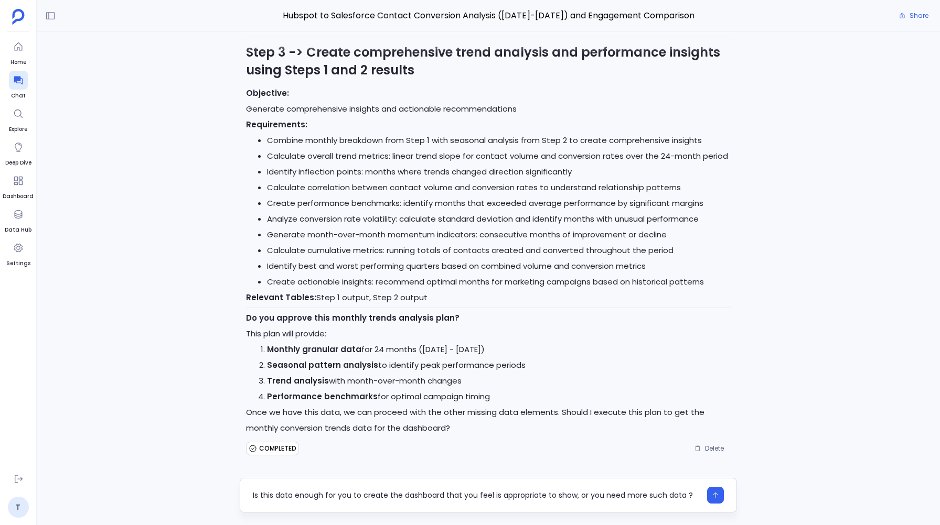
type textarea "Is this data enough for you to create the dashboard that you feel is appropriat…"
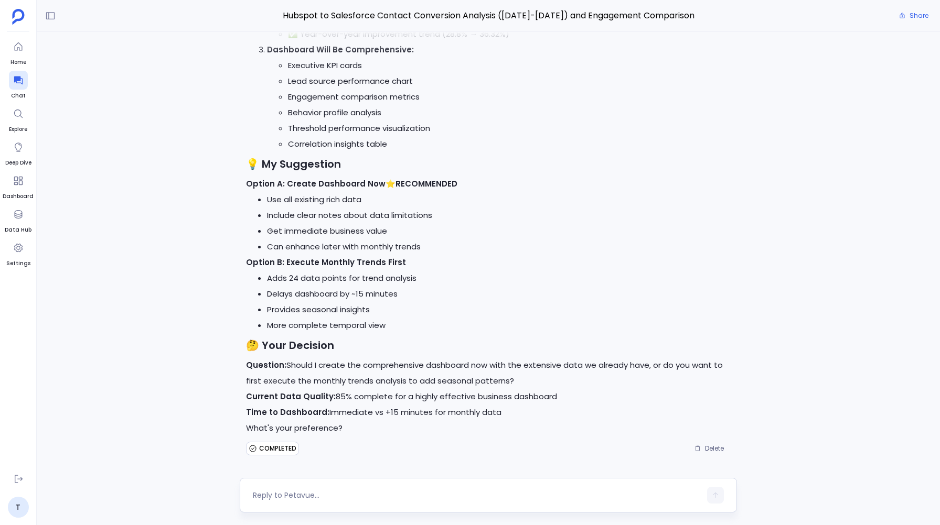
click at [275, 494] on textarea at bounding box center [476, 495] width 447 height 10
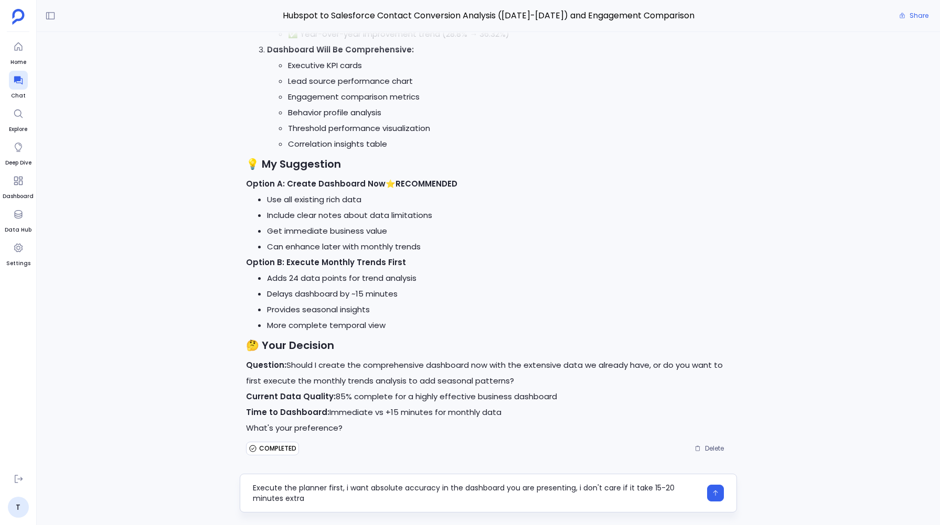
type textarea "Execute the planner first, i want absolute accuracy in the dashboard you are pr…"
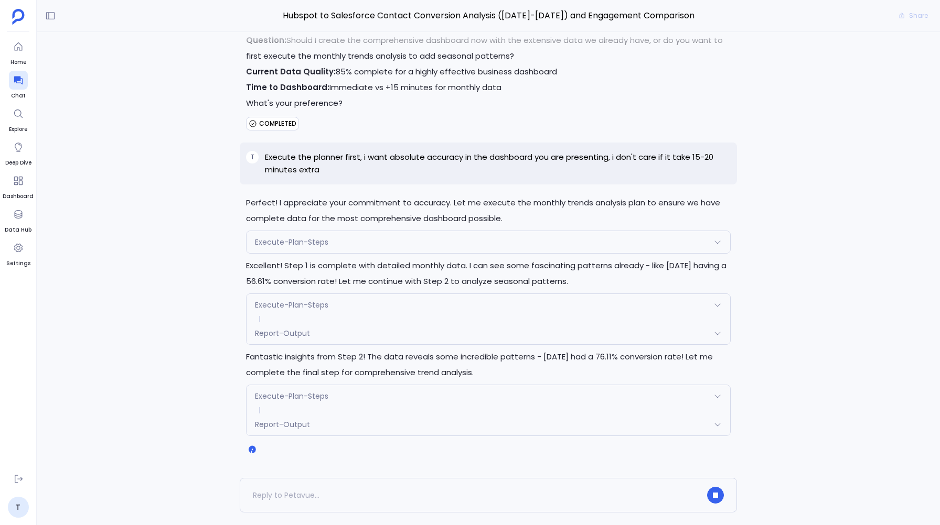
click at [330, 233] on div "Execute-Plan-Steps" at bounding box center [487, 242] width 483 height 22
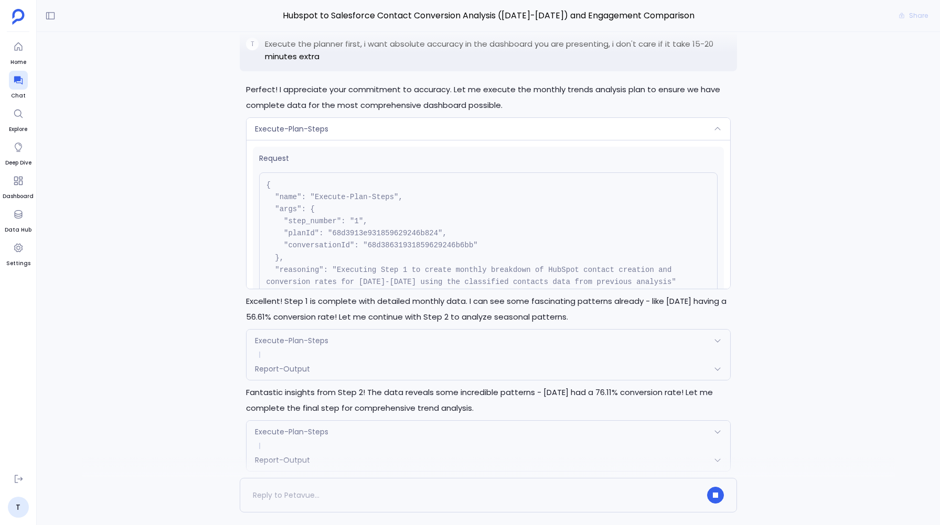
scroll to position [-36, 0]
click at [336, 128] on div "Execute-Plan-Steps" at bounding box center [487, 129] width 483 height 22
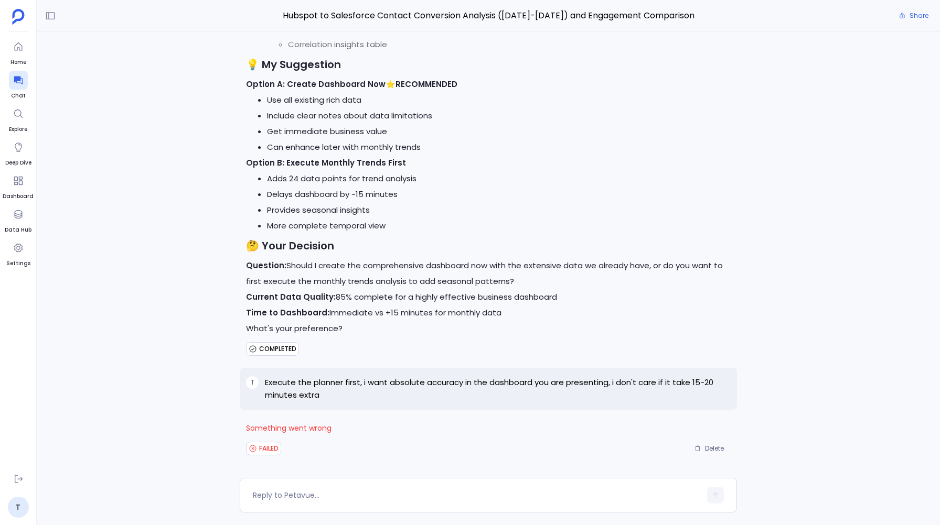
click at [276, 382] on p "Execute the planner first, i want absolute accuracy in the dashboard you are pr…" at bounding box center [497, 388] width 465 height 25
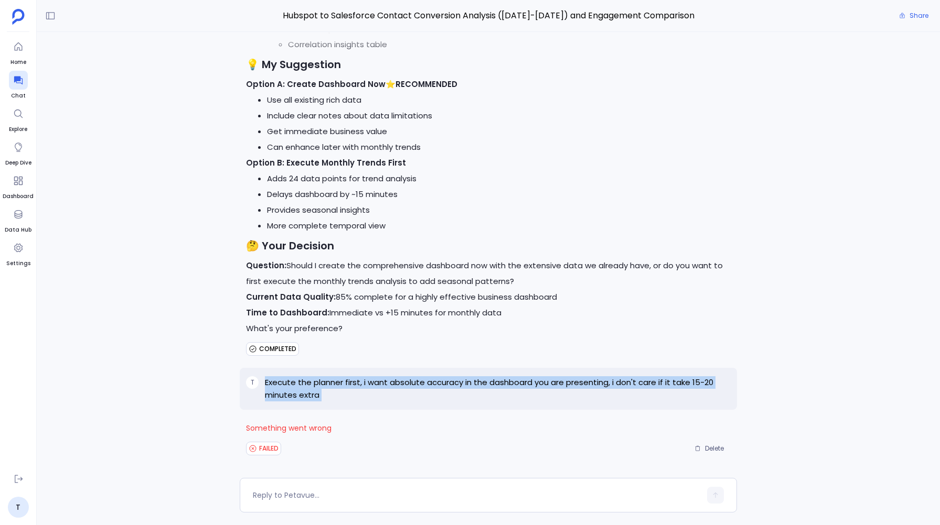
click at [276, 382] on p "Execute the planner first, i want absolute accuracy in the dashboard you are pr…" at bounding box center [497, 388] width 465 height 25
copy p "Execute the planner first, i want absolute accuracy in the dashboard you are pr…"
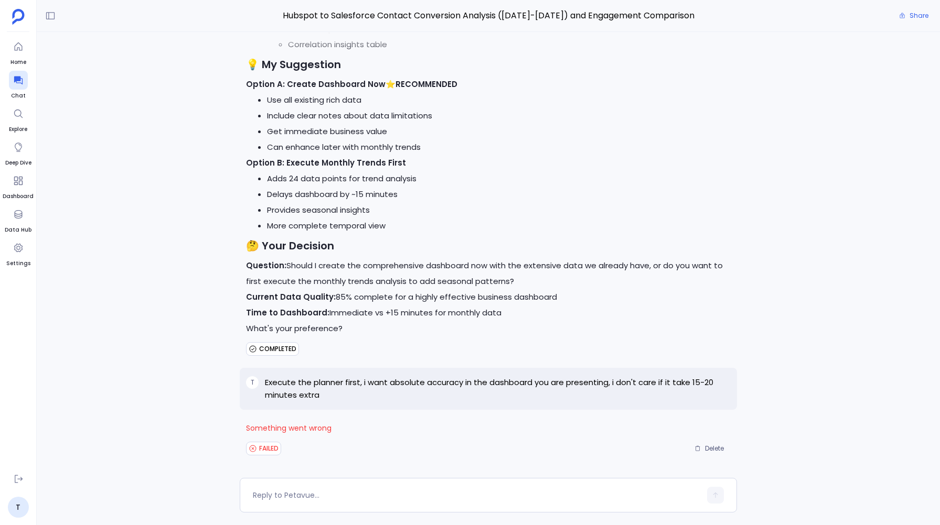
click at [276, 379] on p "Execute the planner first, i want absolute accuracy in the dashboard you are pr…" at bounding box center [497, 388] width 465 height 25
click at [276, 383] on p "Execute the planner first, i want absolute accuracy in the dashboard you are pr…" at bounding box center [497, 388] width 465 height 25
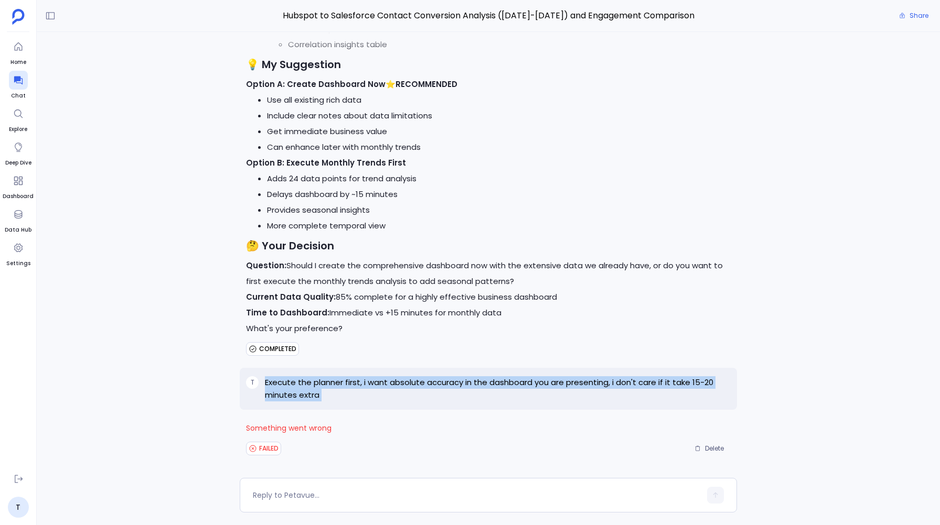
click at [276, 383] on p "Execute the planner first, i want absolute accuracy in the dashboard you are pr…" at bounding box center [497, 388] width 465 height 25
copy p "Execute the planner first, i want absolute accuracy in the dashboard you are pr…"
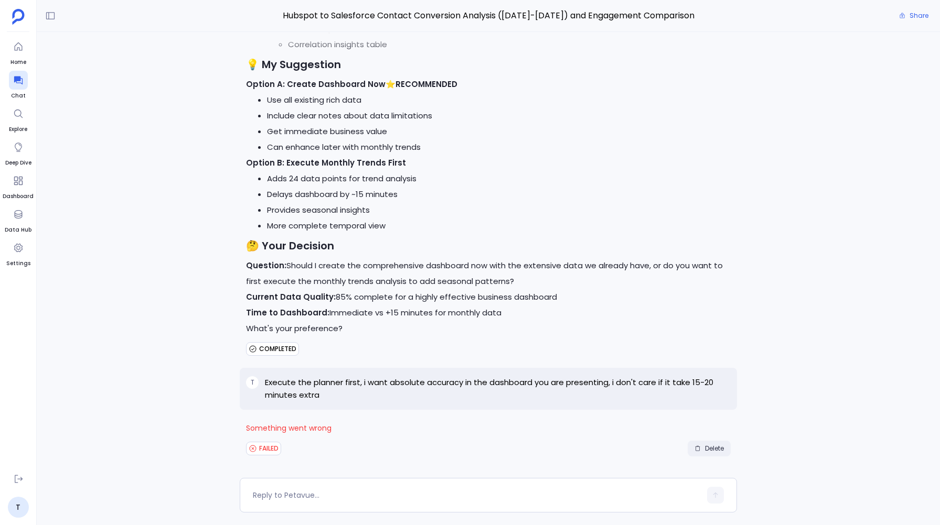
click at [710, 446] on span "Delete" at bounding box center [714, 449] width 19 height 8
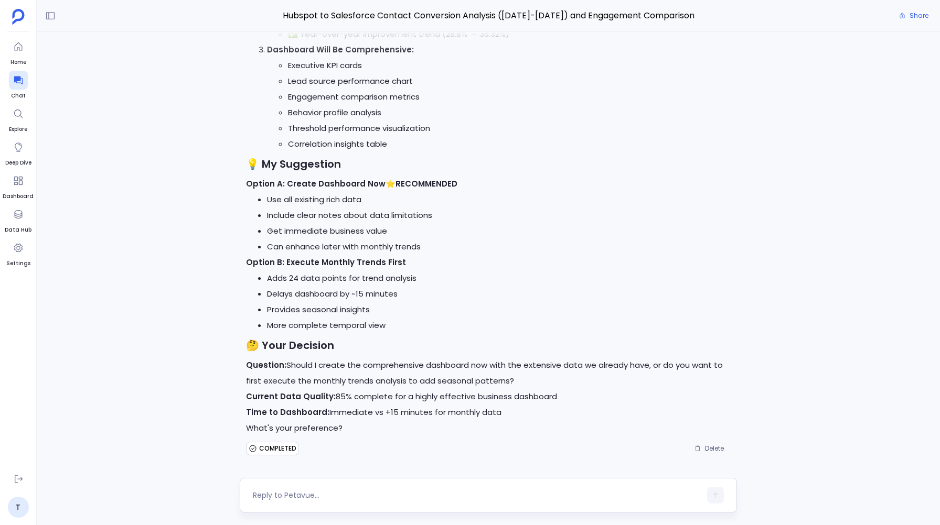
click at [280, 495] on textarea at bounding box center [476, 495] width 447 height 10
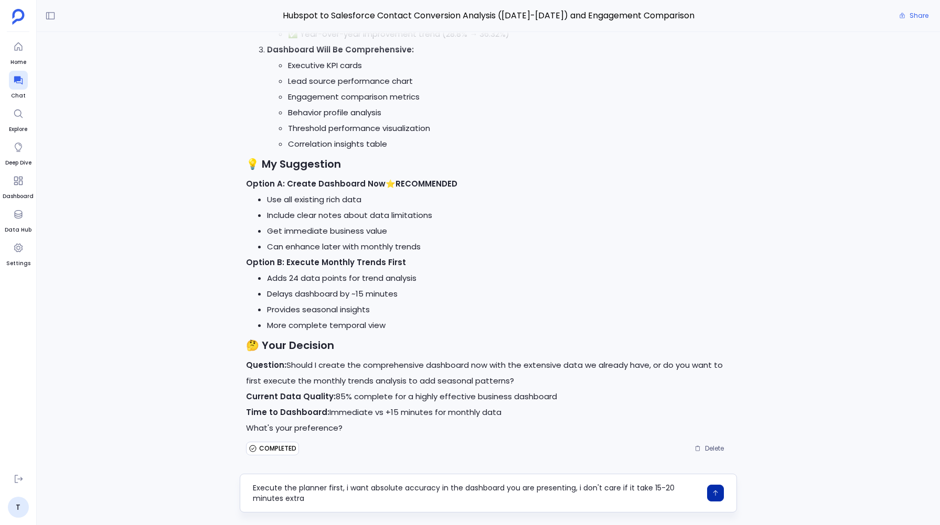
type textarea "Execute the planner first, i want absolute accuracy in the dashboard you are pr…"
click at [717, 492] on icon "button" at bounding box center [714, 493] width 7 height 7
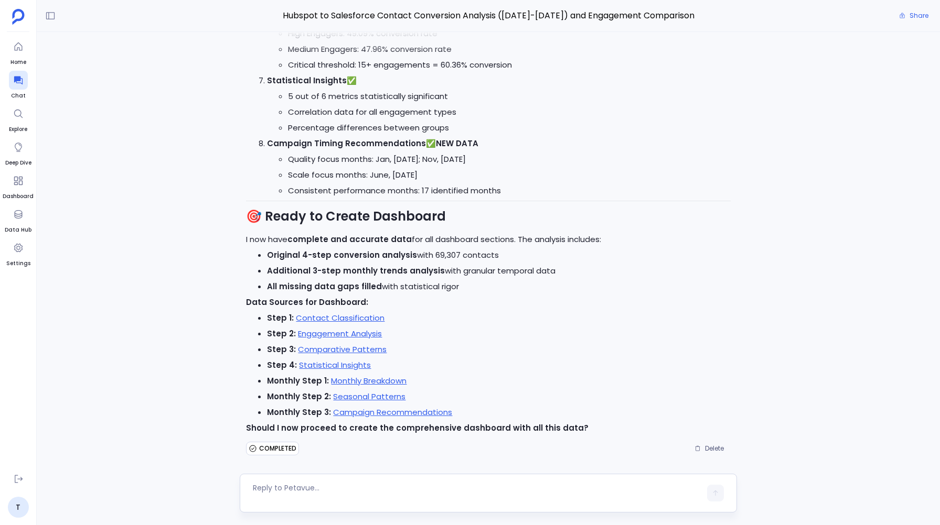
click at [267, 490] on textarea at bounding box center [476, 493] width 447 height 21
type textarea "Now create a Dashboard , also kindly mark the"
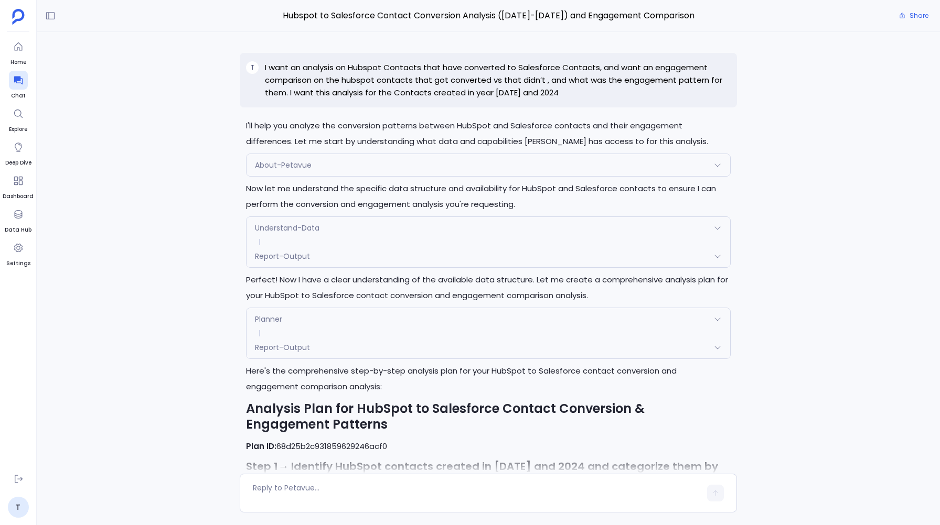
scroll to position [5648, 0]
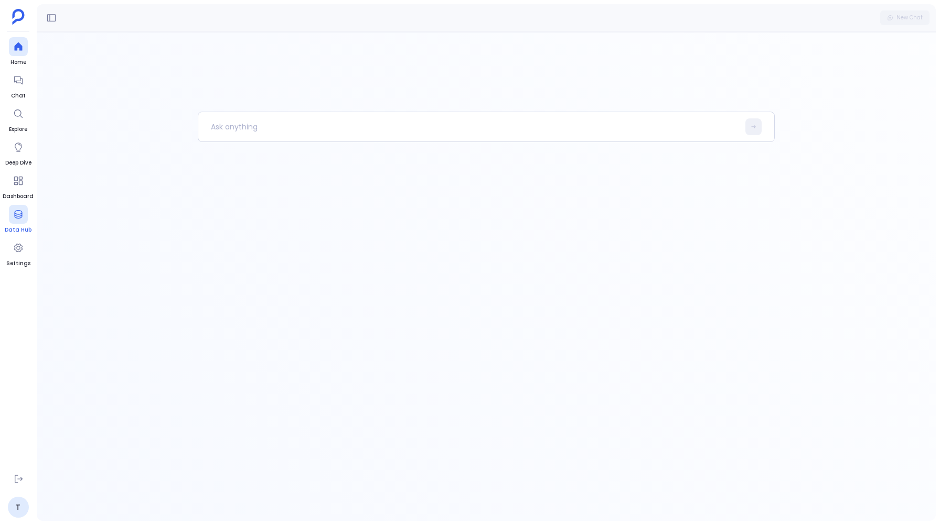
click at [20, 218] on icon at bounding box center [18, 214] width 10 height 10
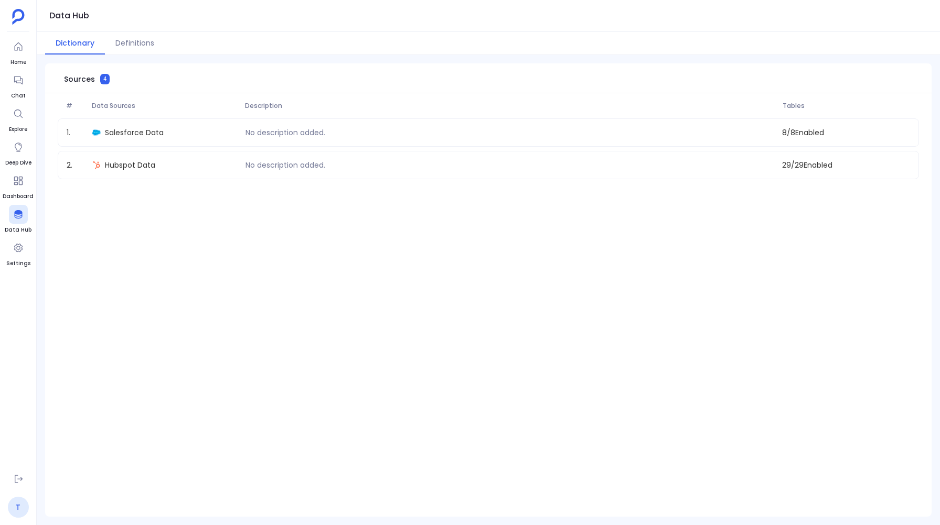
click at [17, 508] on link "T" at bounding box center [18, 507] width 21 height 21
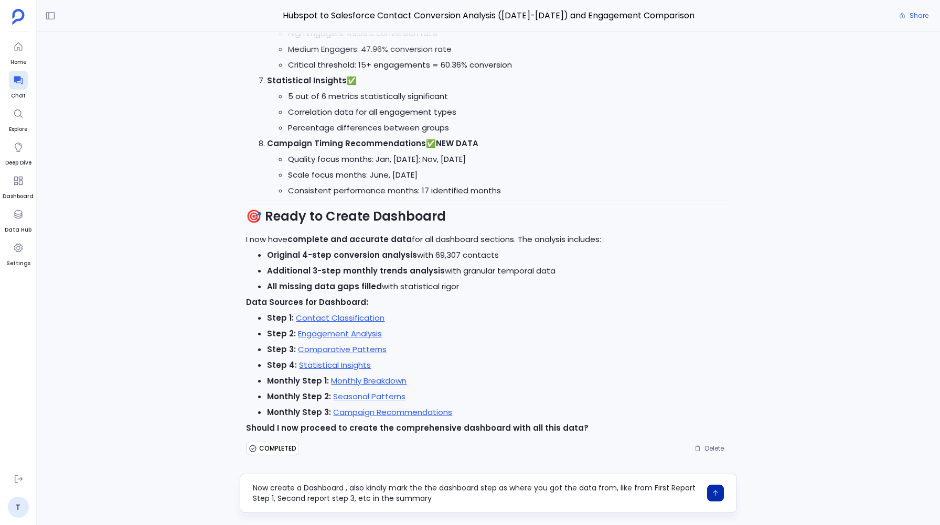
type textarea "Now create a Dashboard , also kindly mark the the dashboard step as where you g…"
click at [711, 493] on icon "button" at bounding box center [714, 493] width 7 height 7
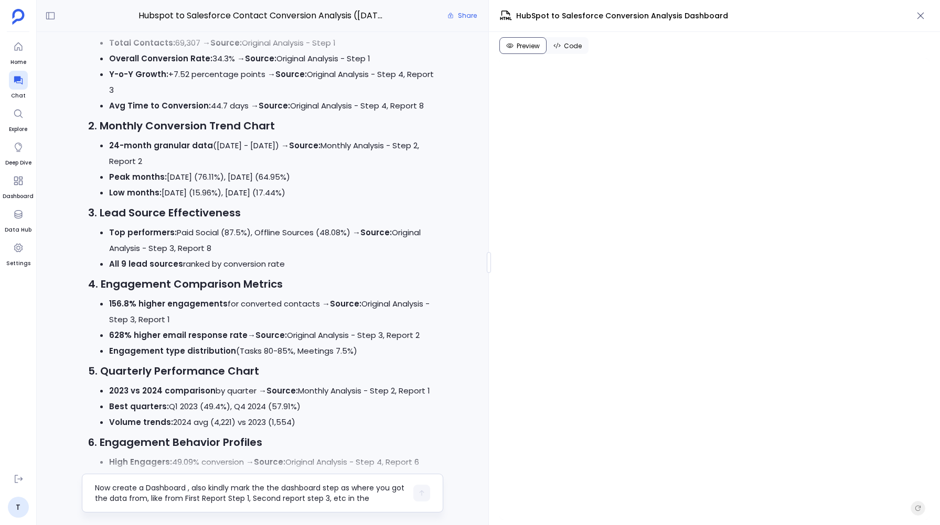
scroll to position [-670, 0]
click at [269, 139] on li "24-month granular data ([DATE] - [DATE]) → Source: Monthly Analysis - Step 2, R…" at bounding box center [273, 154] width 328 height 31
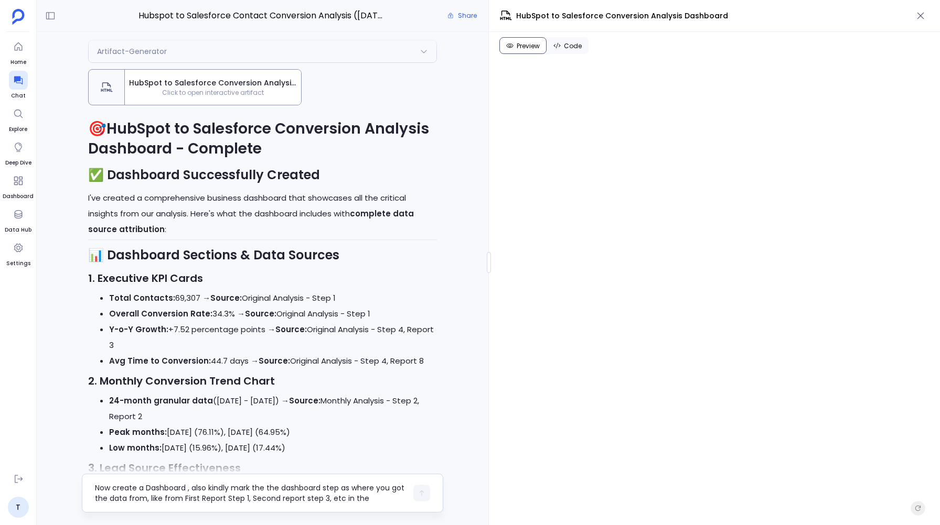
scroll to position [-965, 0]
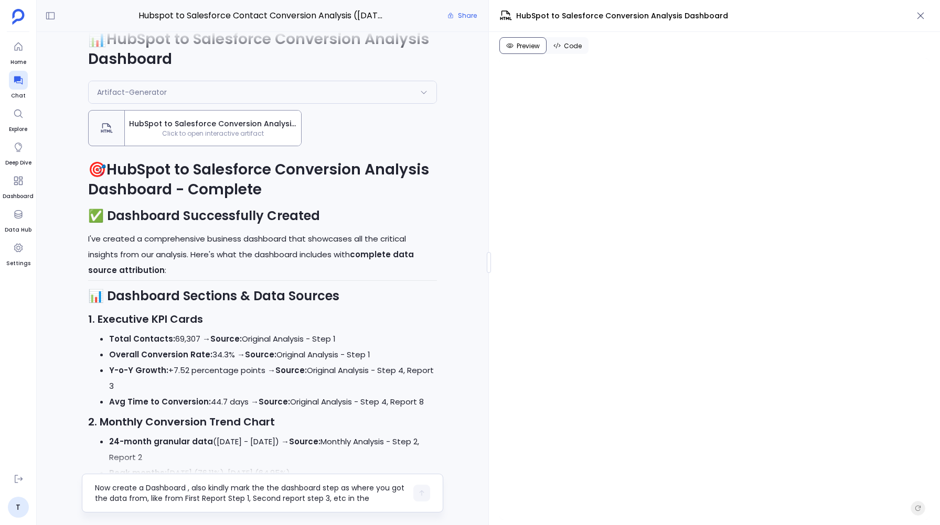
click at [316, 231] on p "I've created a comprehensive business dashboard that showcases all the critical…" at bounding box center [262, 254] width 349 height 47
